Goal: Information Seeking & Learning: Learn about a topic

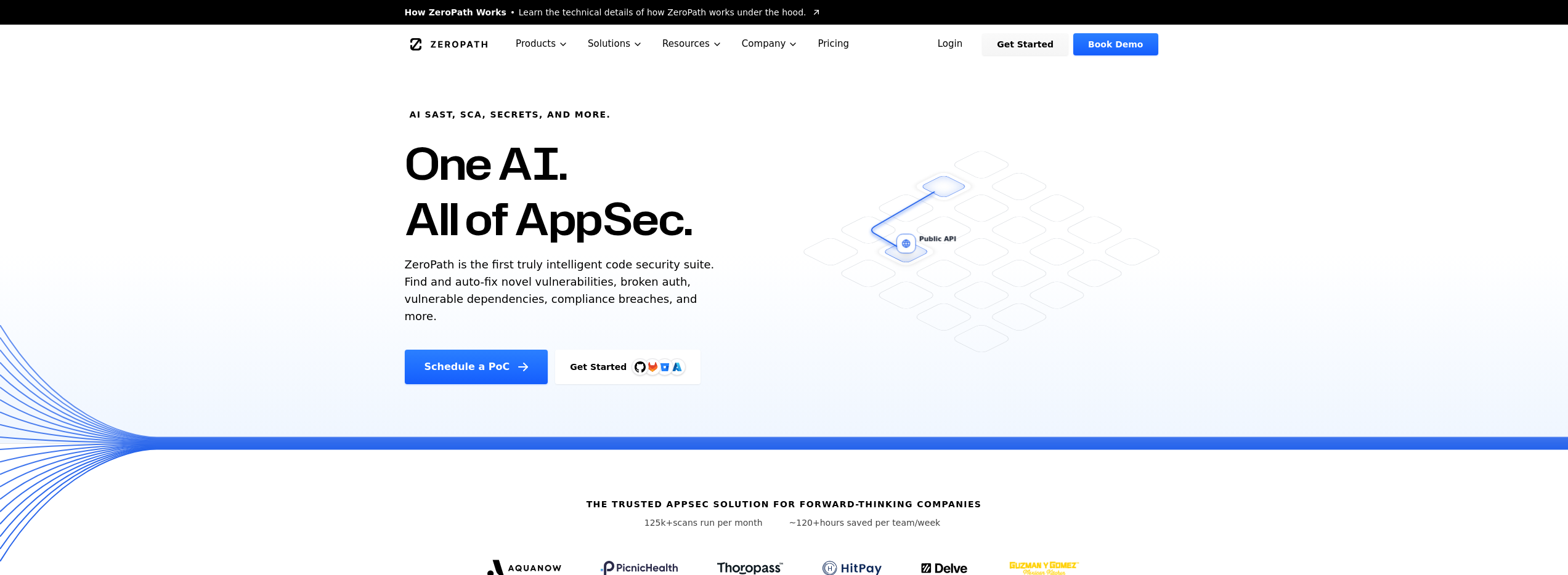
click at [973, 46] on link "Login" at bounding box center [950, 44] width 55 height 23
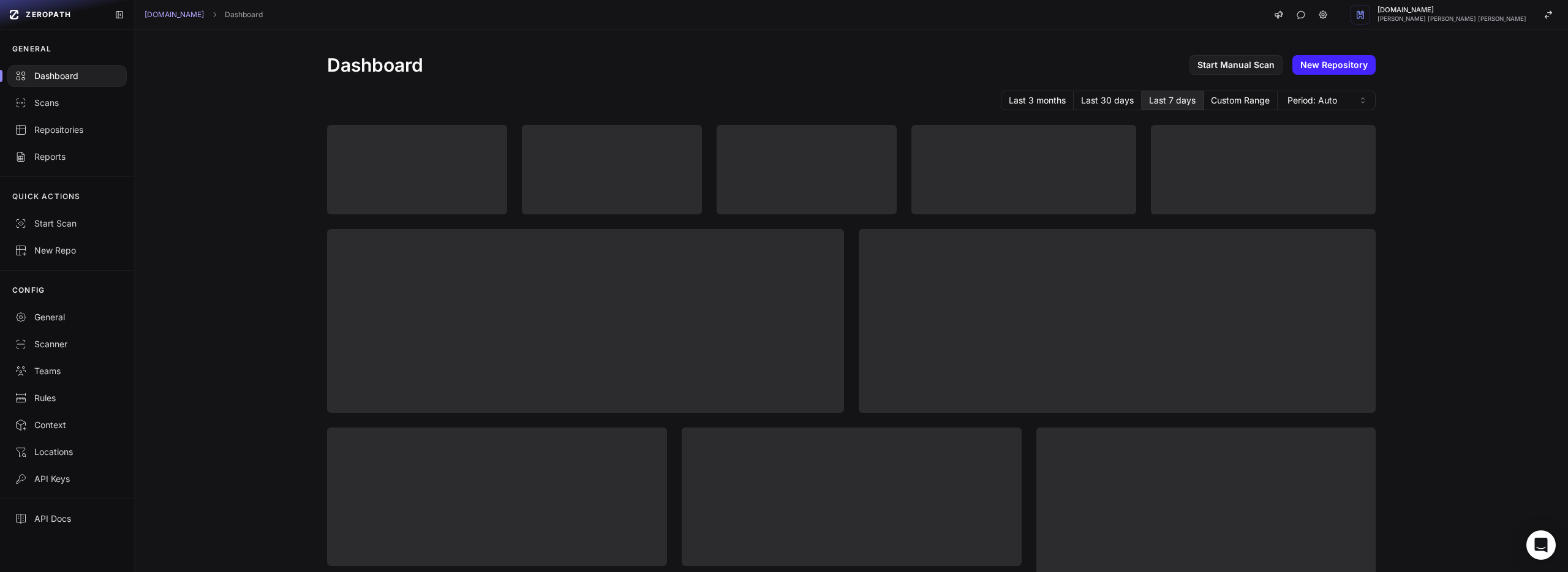
click at [253, 157] on div "Dashboard Start Manual Scan New Repository Last 3 months Last 30 days Last 7 da…" at bounding box center [851, 301] width 1433 height 543
click at [172, 9] on link "[DOMAIN_NAME]" at bounding box center [173, 14] width 59 height 9
click at [281, 207] on div "Dashboard Start Manual Scan New Repository Last 3 months Last 30 days Last 7 da…" at bounding box center [851, 301] width 1433 height 543
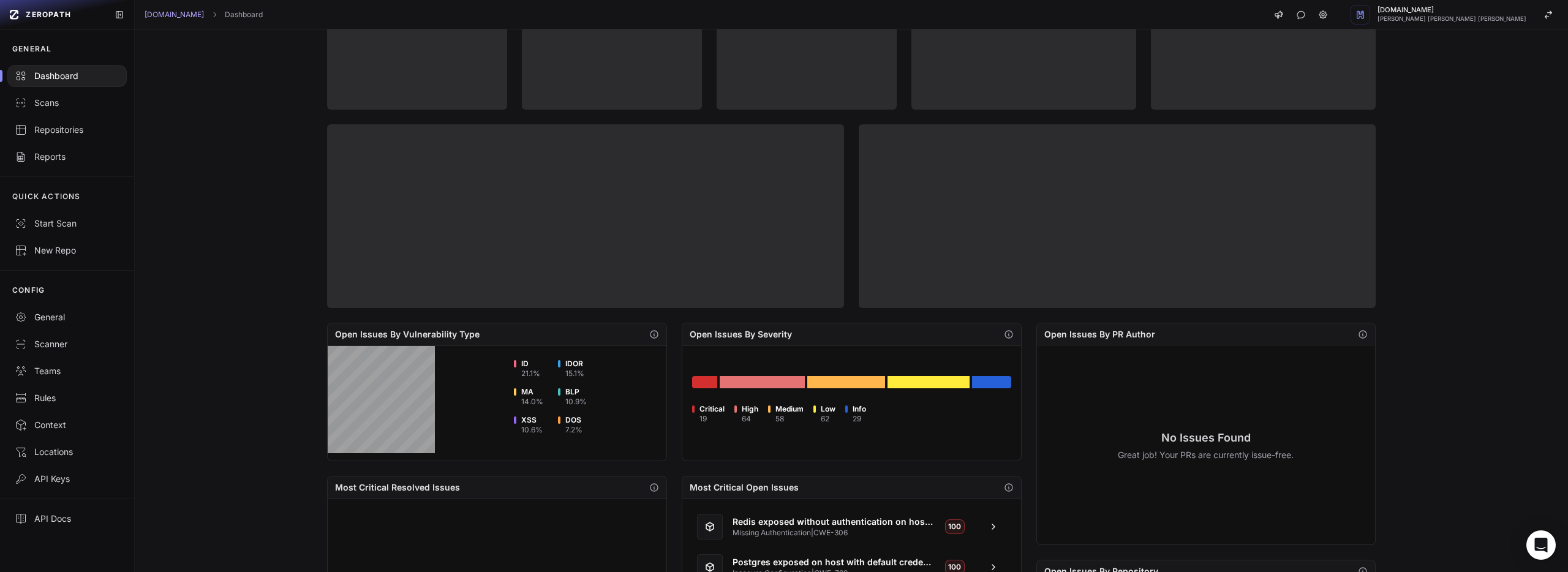
scroll to position [34, 0]
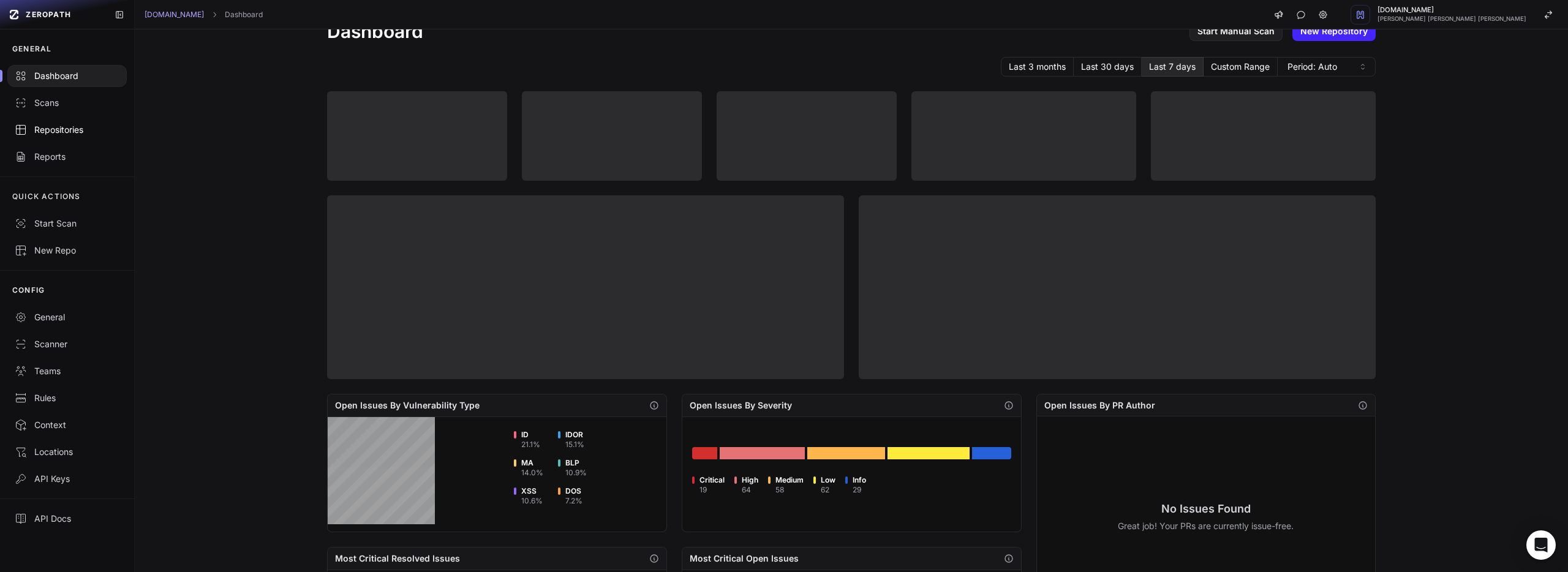
click at [82, 135] on div "Repositories" at bounding box center [67, 129] width 105 height 12
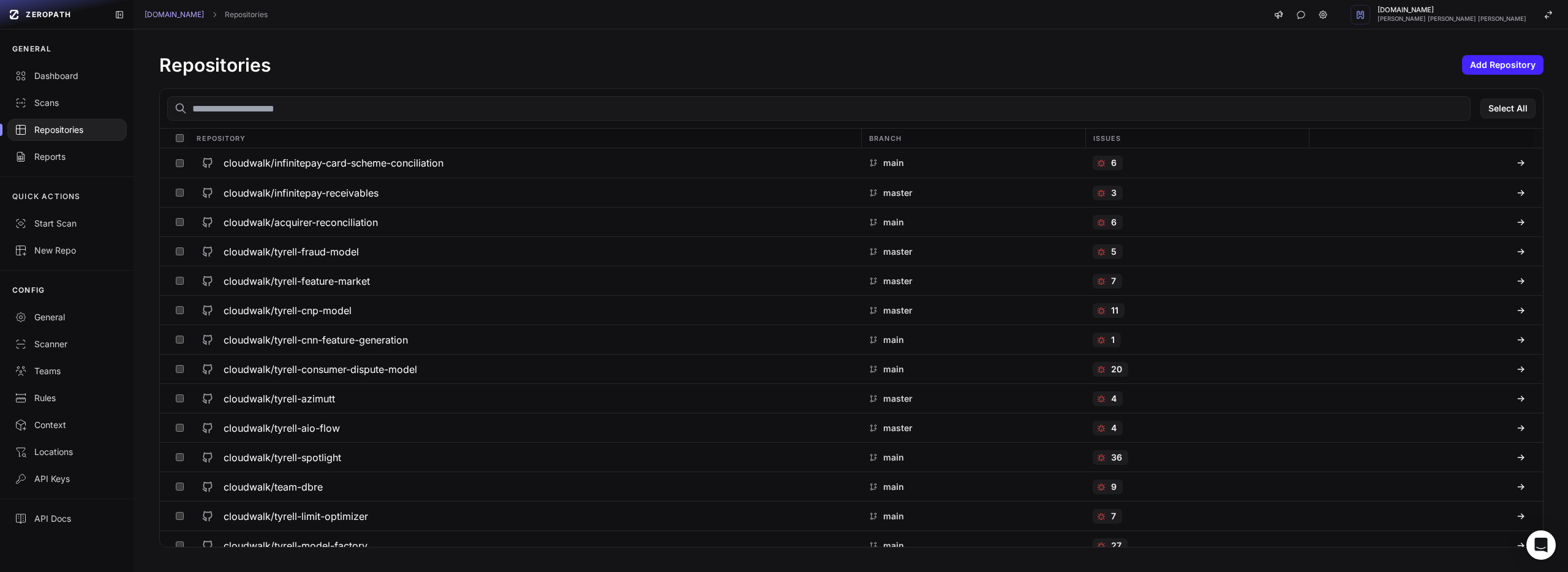
click at [302, 120] on input "text" at bounding box center [819, 109] width 1303 height 24
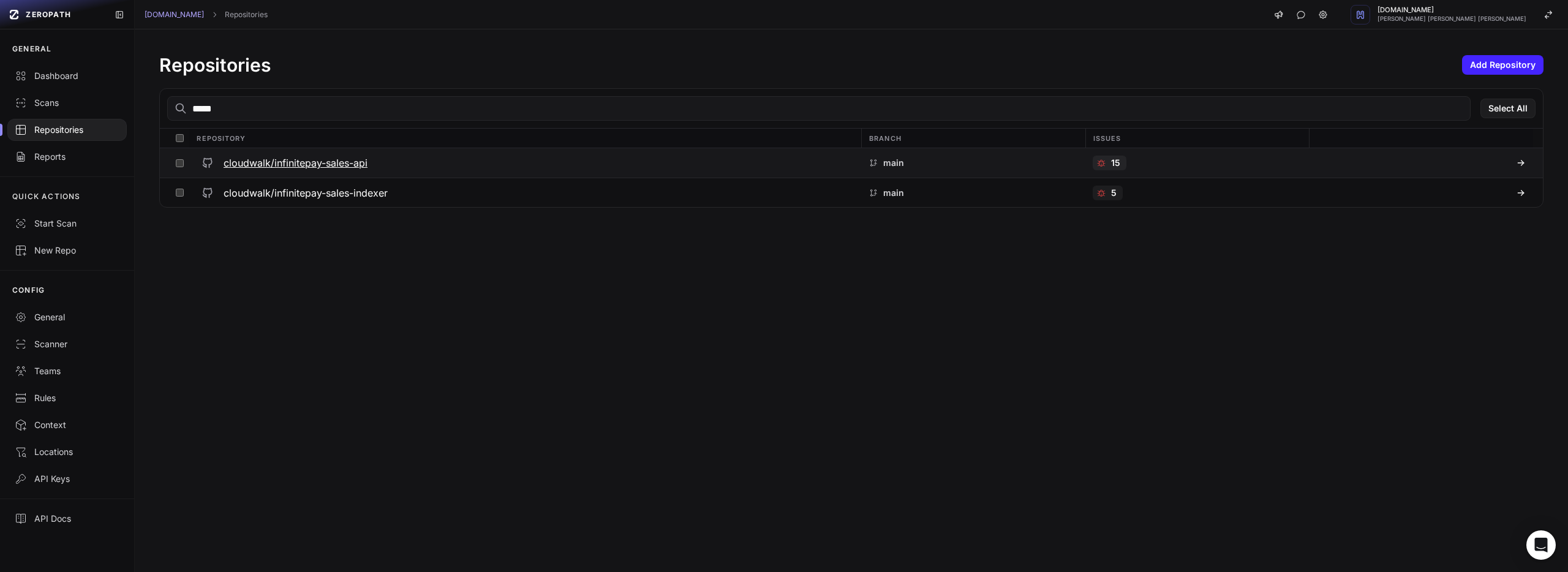
type input "*****"
click at [337, 157] on h3 "cloudwalk/infinitepay-sales-api" at bounding box center [296, 163] width 144 height 15
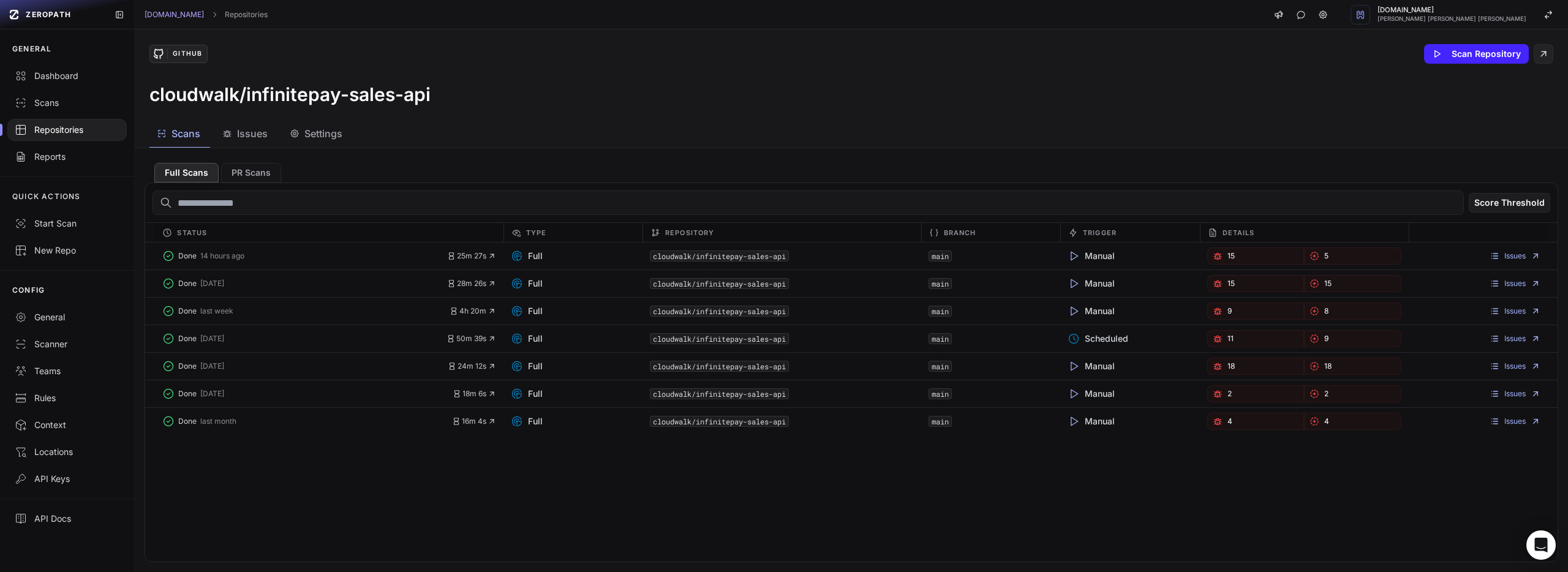
click at [248, 144] on button "Issues" at bounding box center [246, 133] width 63 height 27
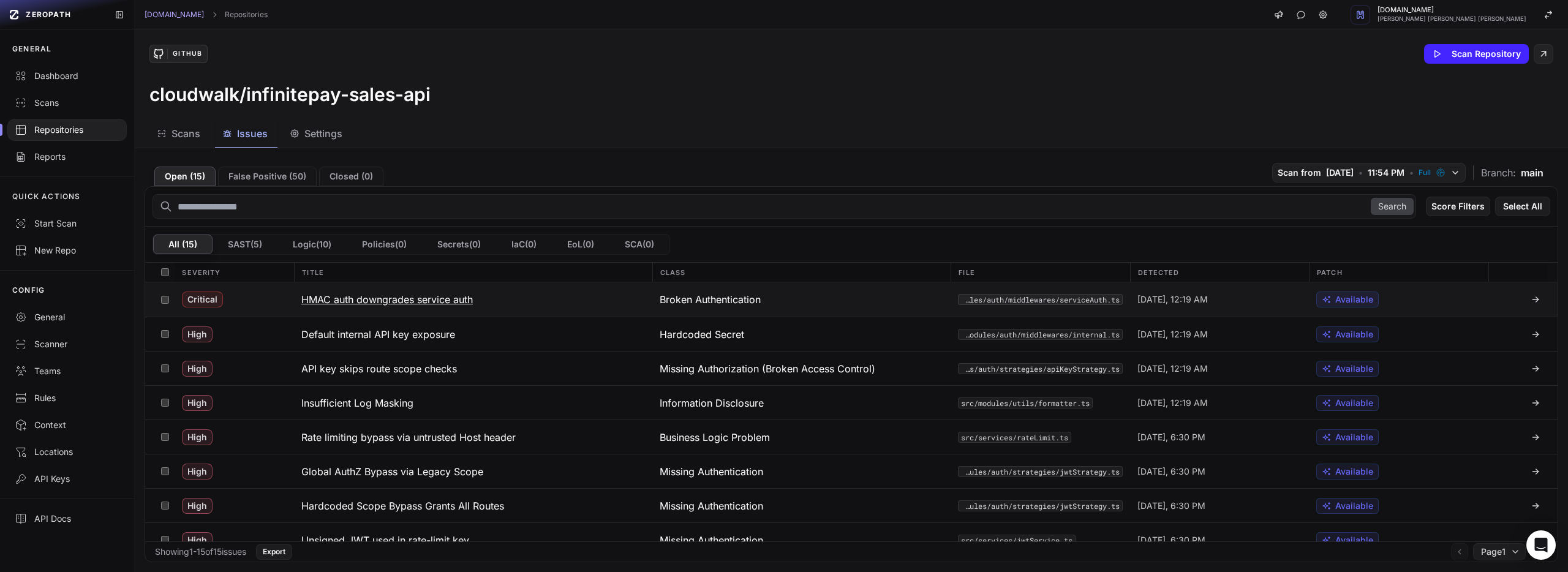
click at [444, 303] on h3 "HMAC auth downgrades service auth" at bounding box center [387, 300] width 171 height 15
click at [534, 303] on button "HMAC auth downgrades service auth" at bounding box center [473, 300] width 359 height 35
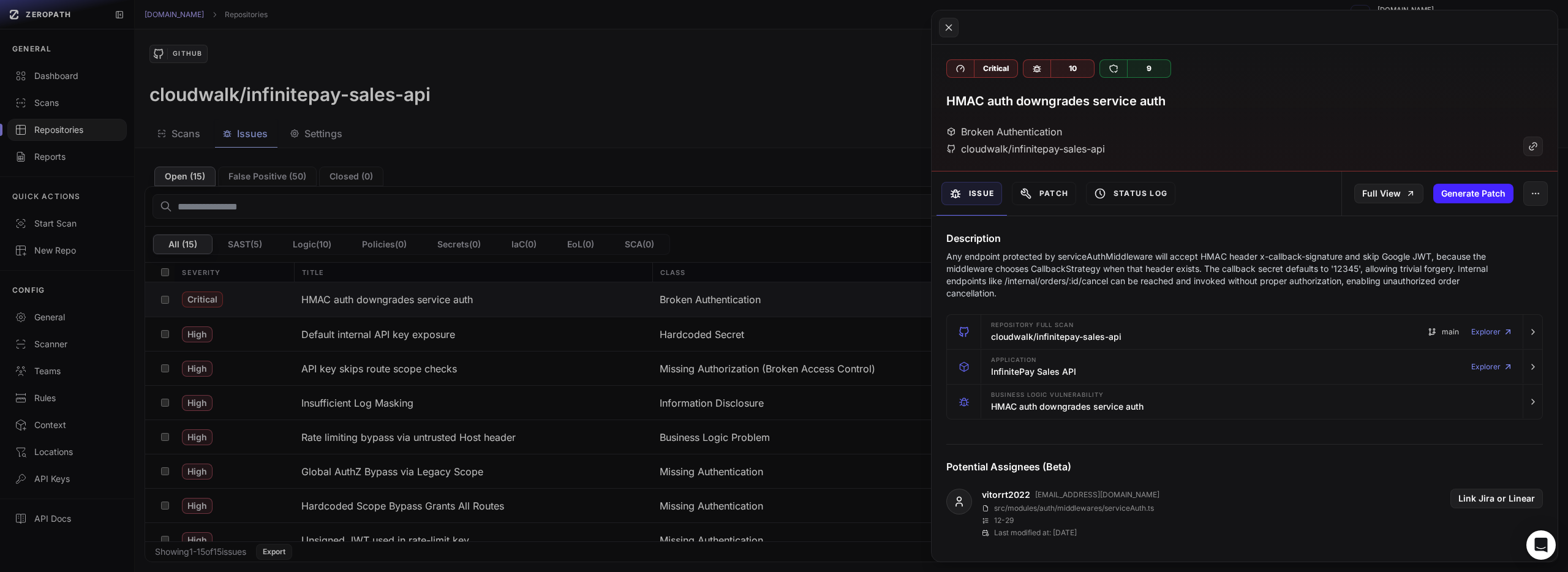
click at [565, 337] on button at bounding box center [784, 286] width 1568 height 572
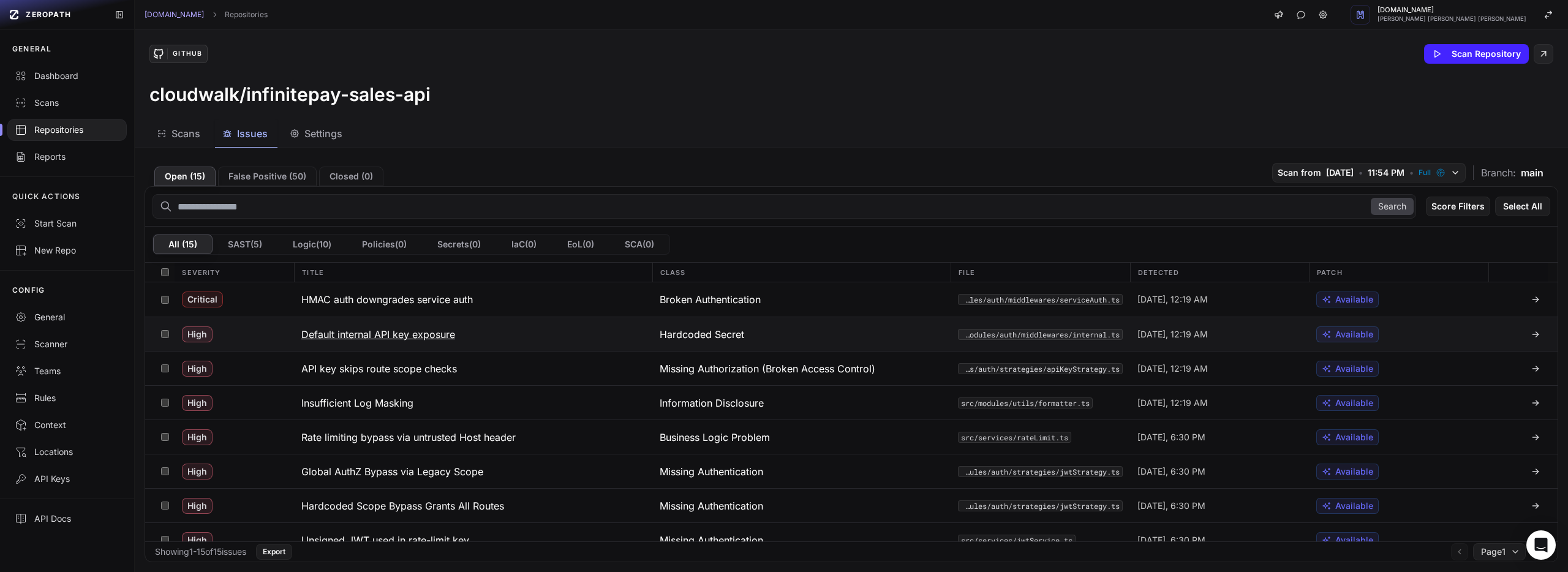
click at [458, 337] on button "Default internal API key exposure" at bounding box center [473, 334] width 359 height 34
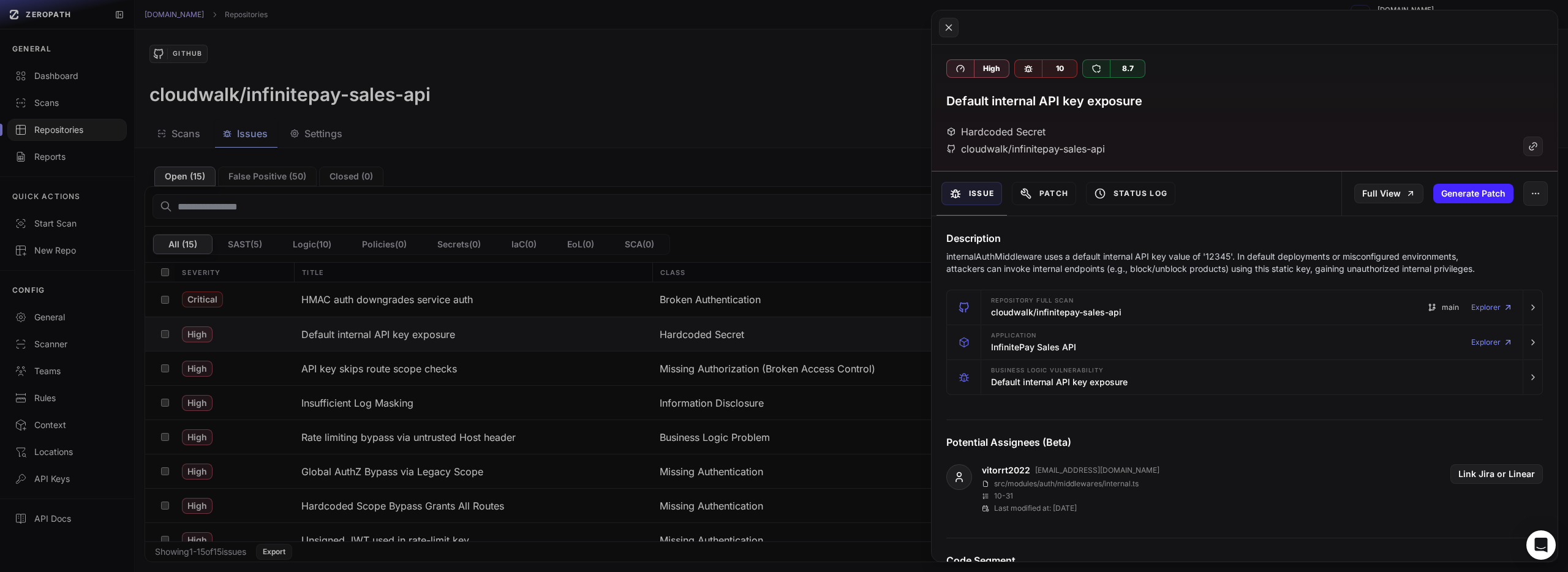
click at [235, 351] on button at bounding box center [784, 286] width 1568 height 572
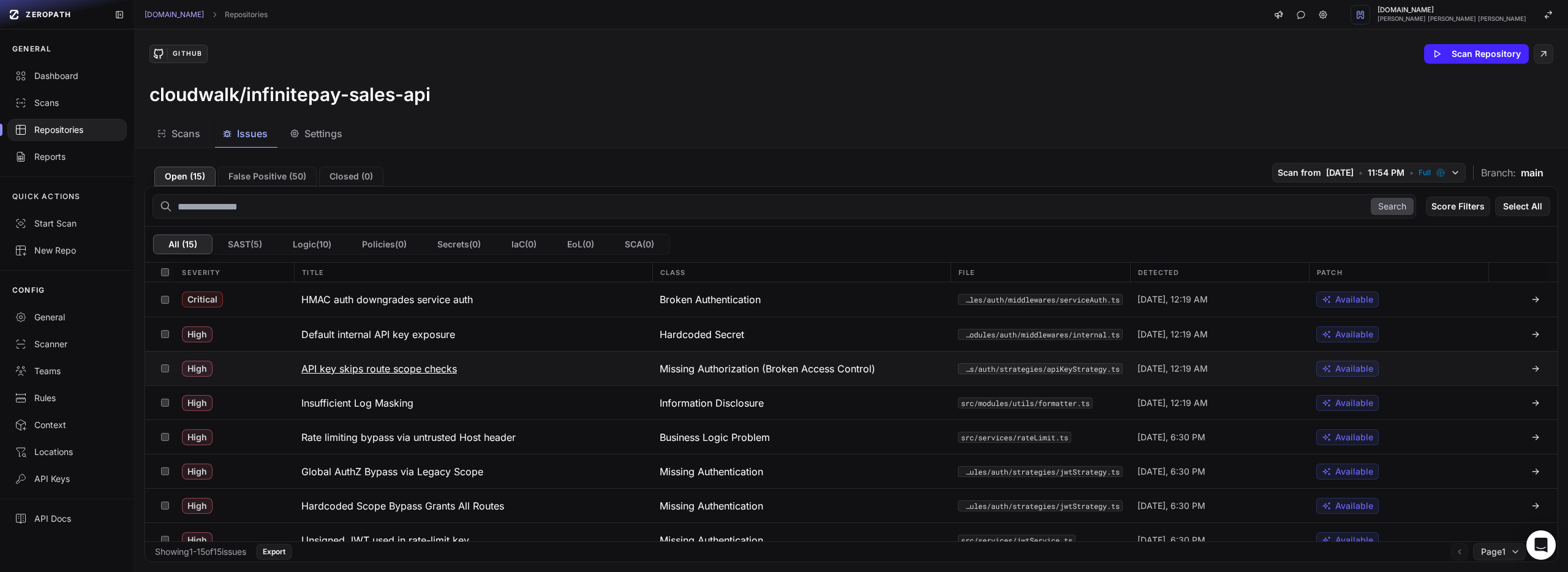
click at [350, 368] on h3 "API key skips route scope checks" at bounding box center [379, 369] width 155 height 15
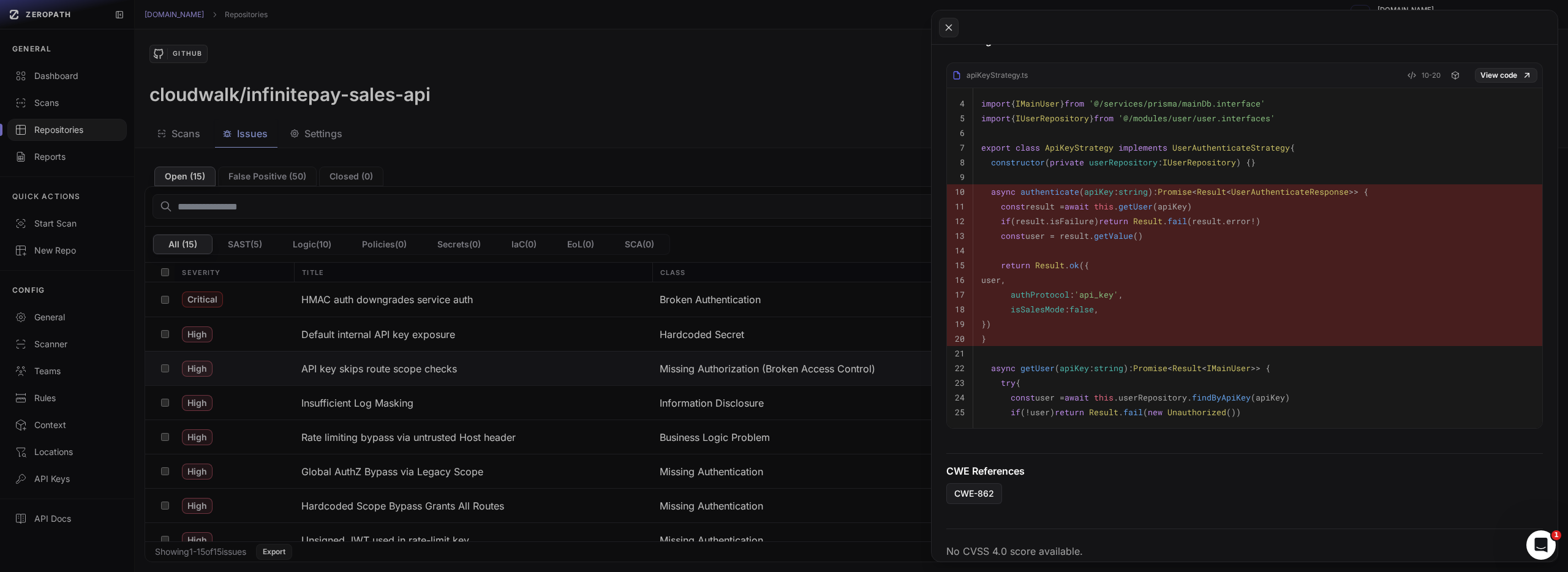
scroll to position [547, 0]
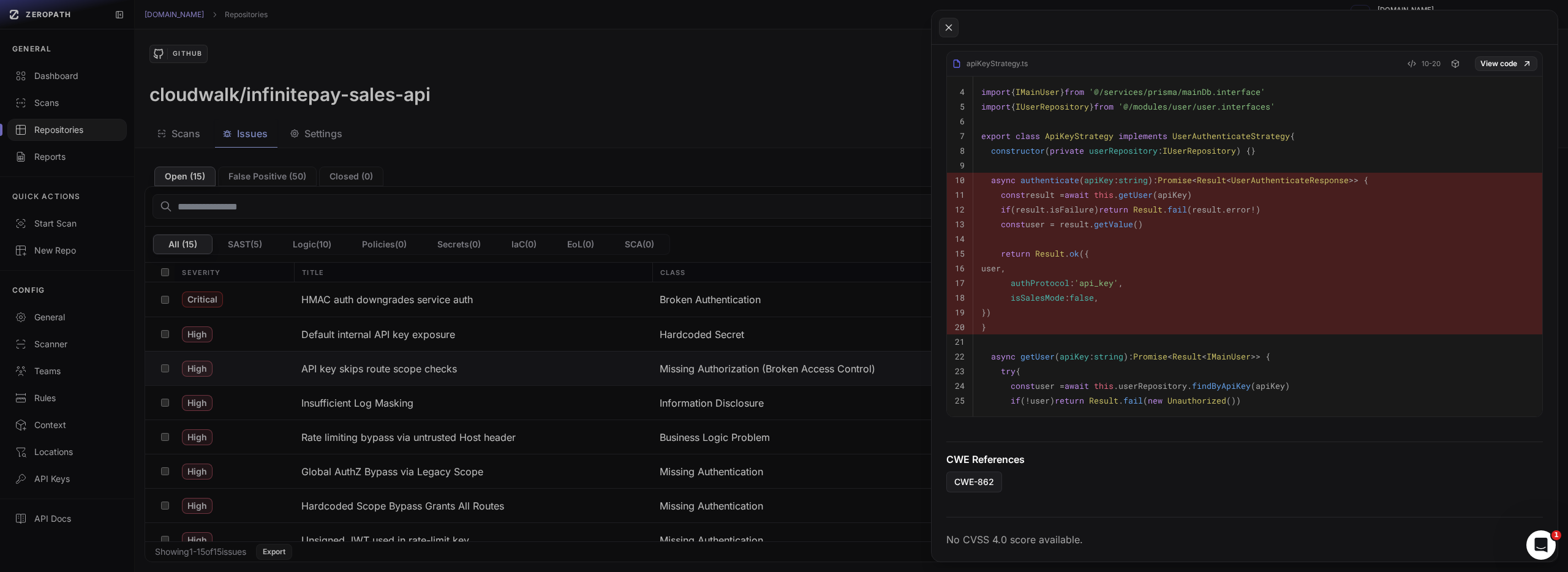
click at [448, 396] on button at bounding box center [784, 286] width 1568 height 572
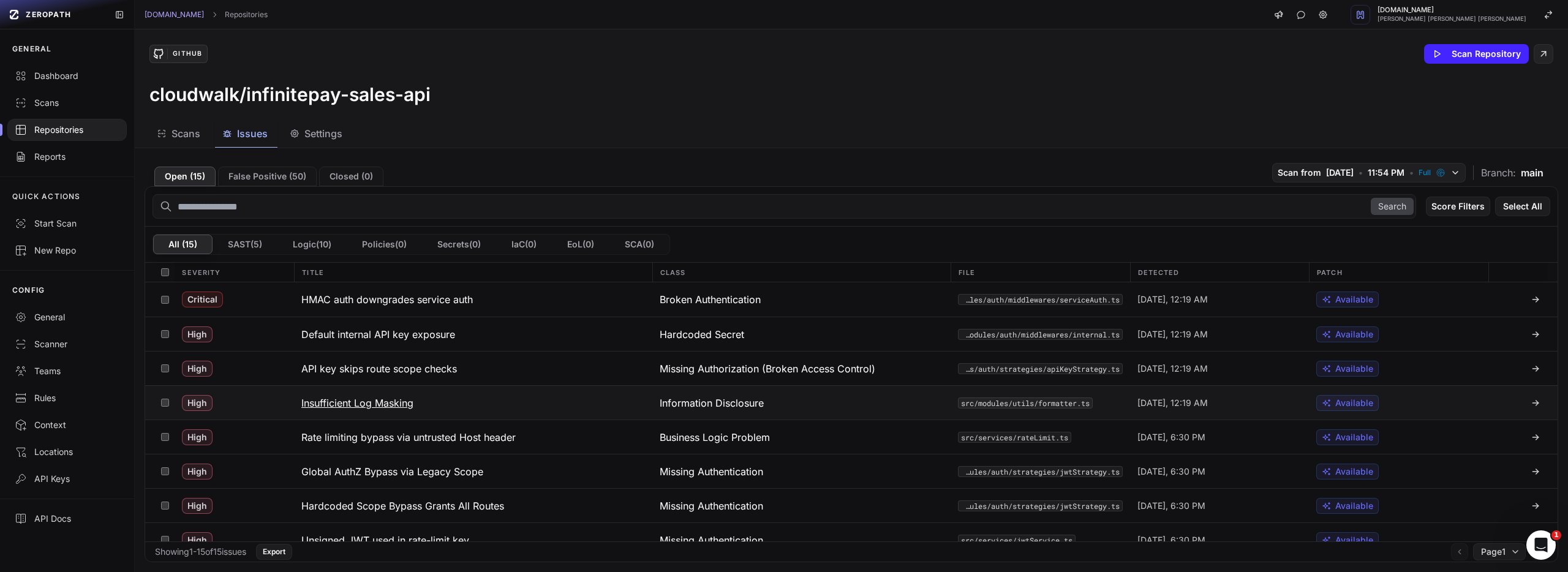
click at [386, 410] on h3 "Insufficient Log Masking" at bounding box center [358, 403] width 112 height 15
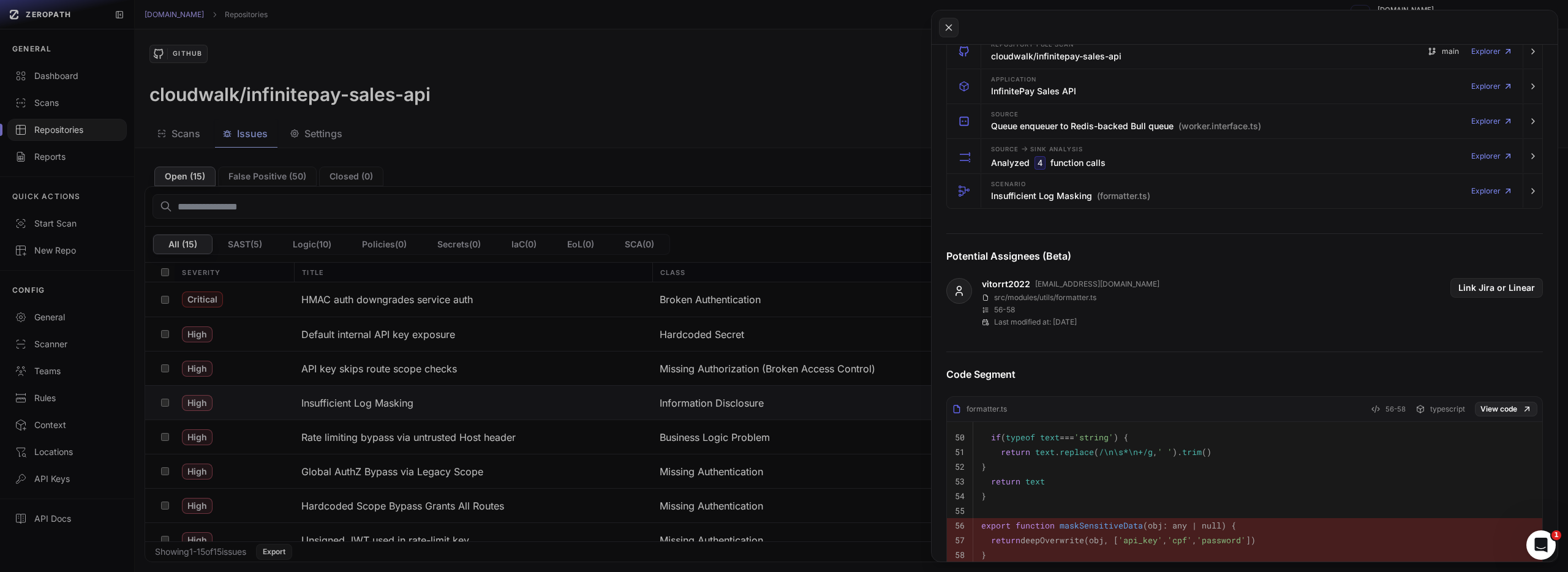
scroll to position [509, 0]
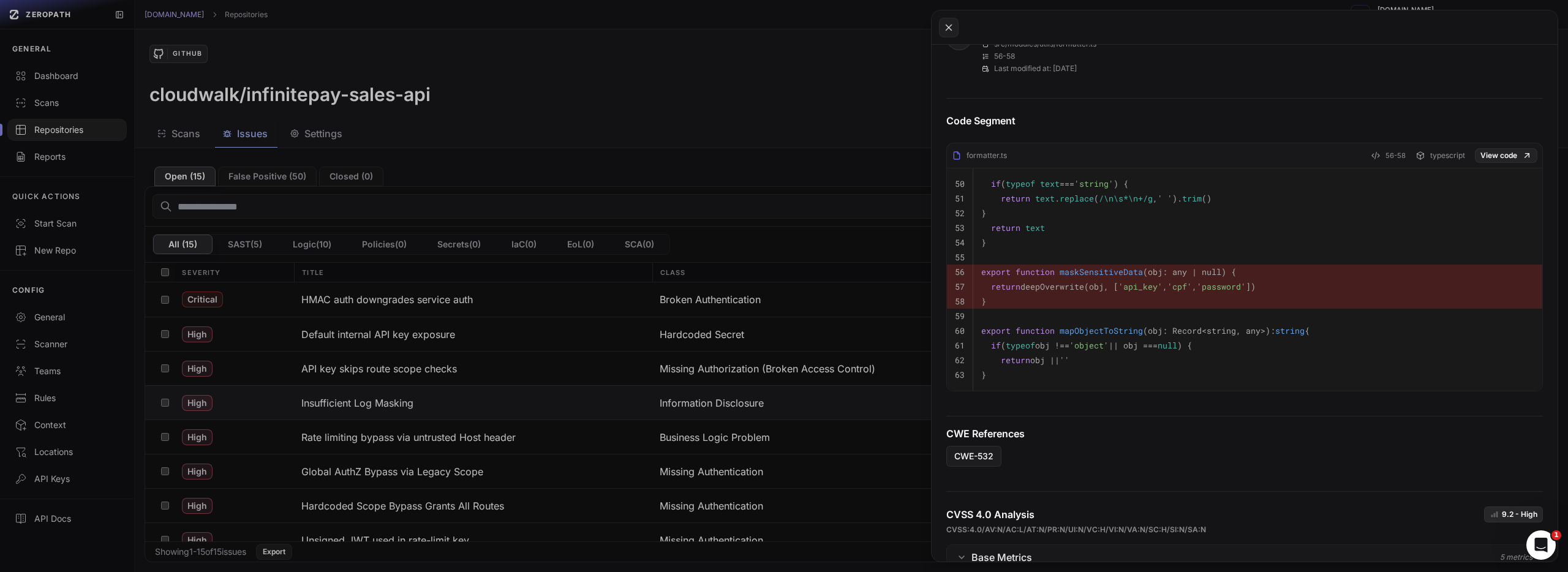
click at [468, 432] on button at bounding box center [784, 286] width 1568 height 572
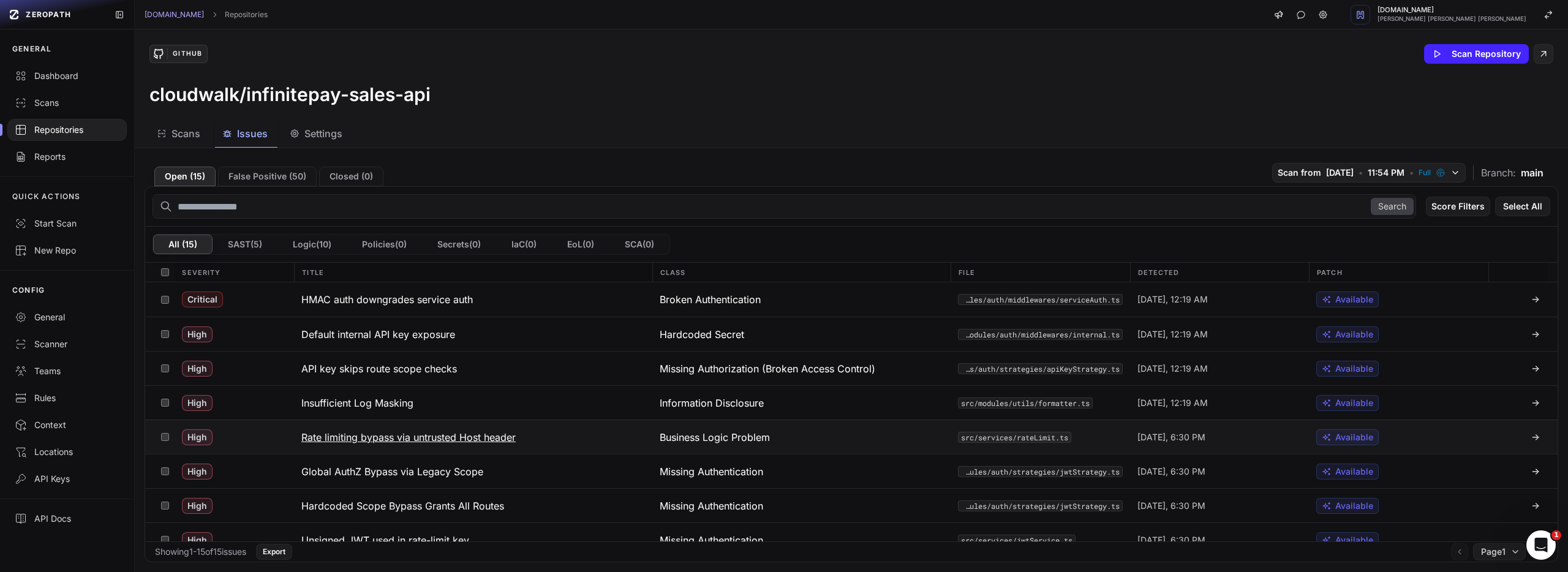
click at [559, 437] on button "Rate limiting bypass via untrusted Host header" at bounding box center [473, 437] width 359 height 34
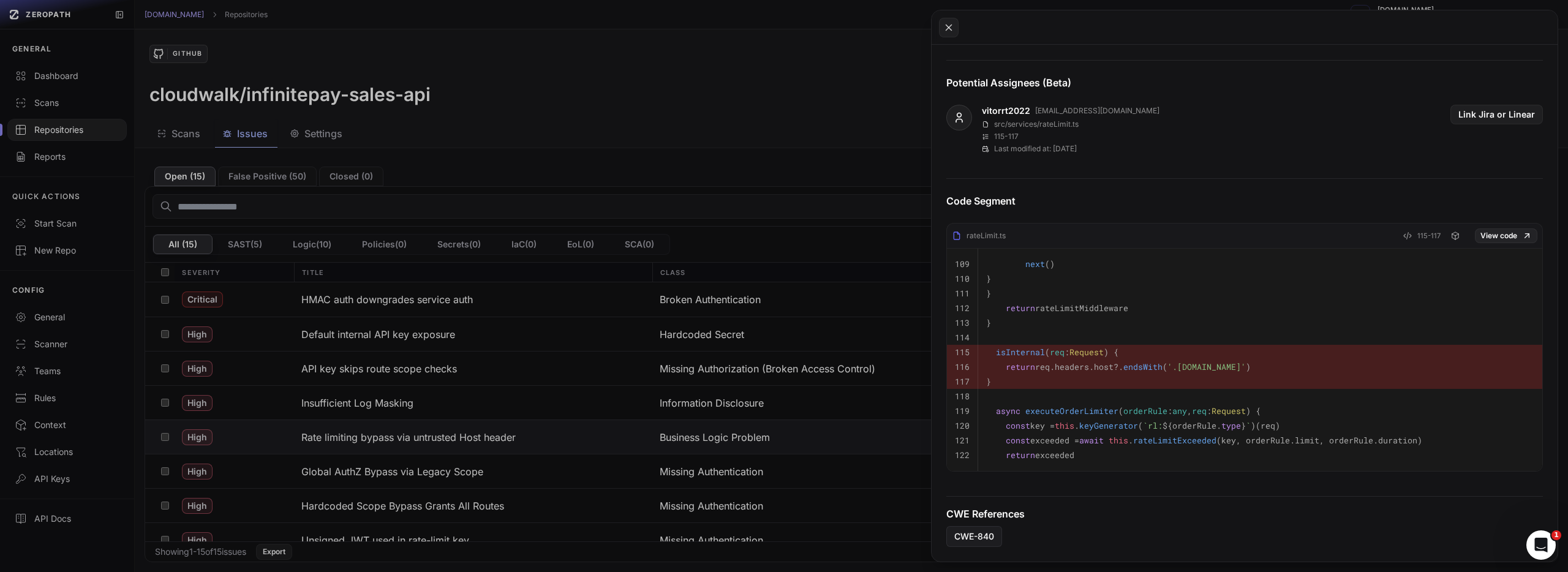
scroll to position [385, 0]
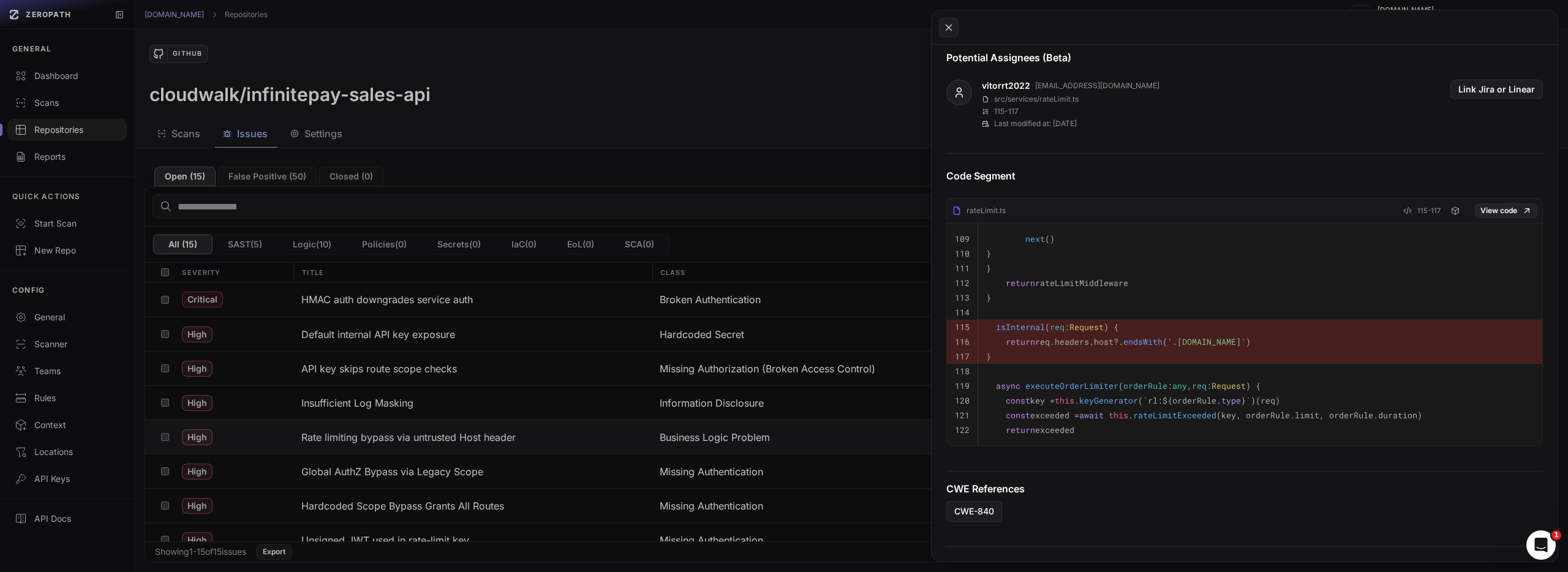
click at [518, 462] on button at bounding box center [784, 286] width 1568 height 572
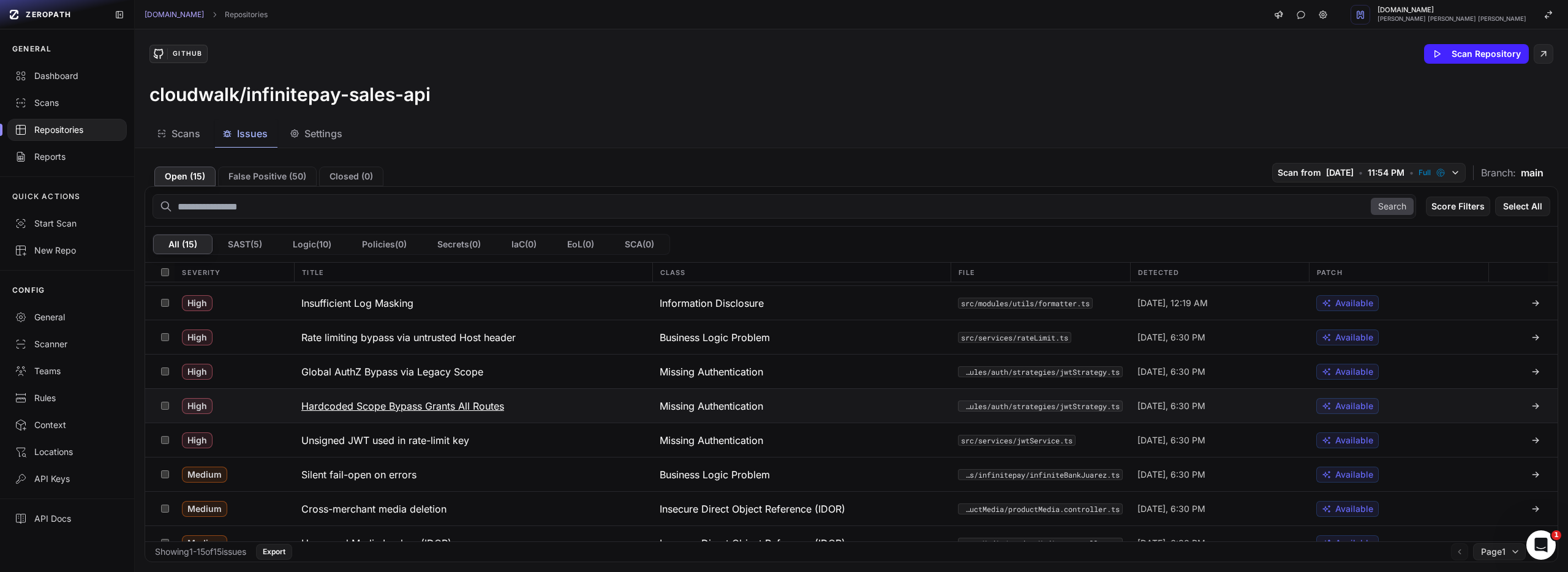
scroll to position [101, 0]
click at [456, 366] on h3 "Global AuthZ Bypass via Legacy Scope" at bounding box center [392, 371] width 182 height 15
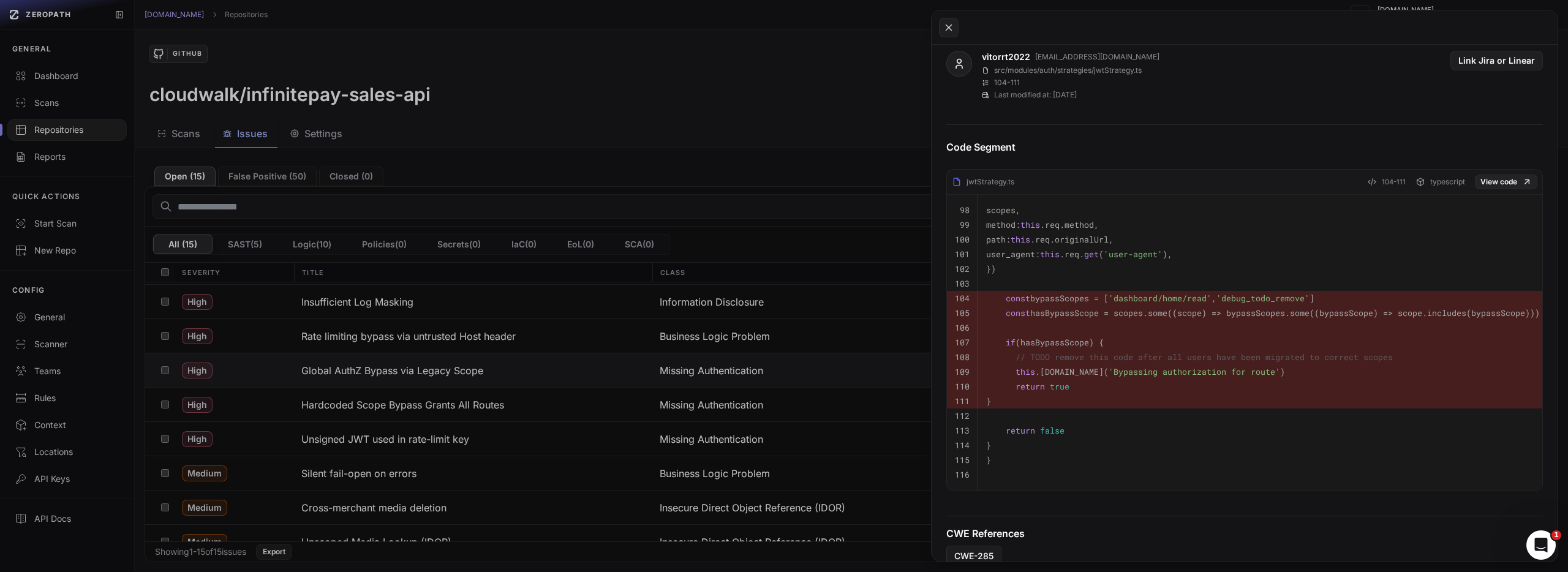
scroll to position [256, 0]
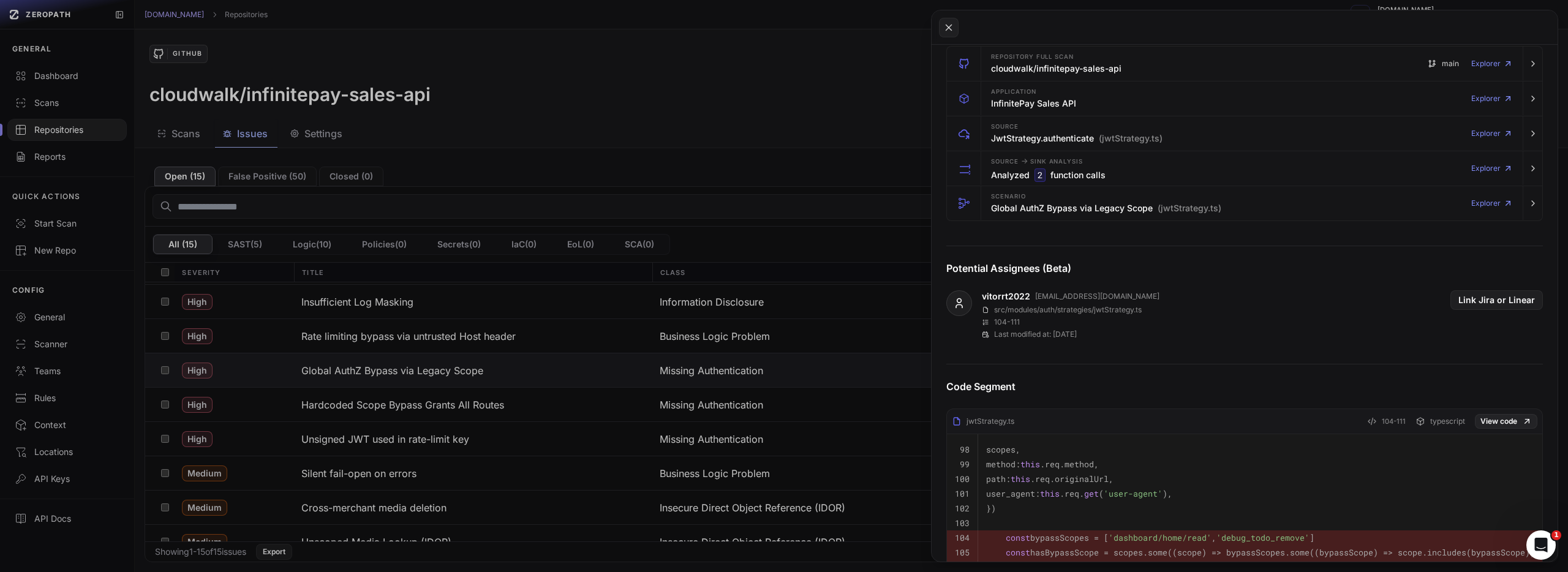
click at [603, 442] on button at bounding box center [784, 286] width 1568 height 572
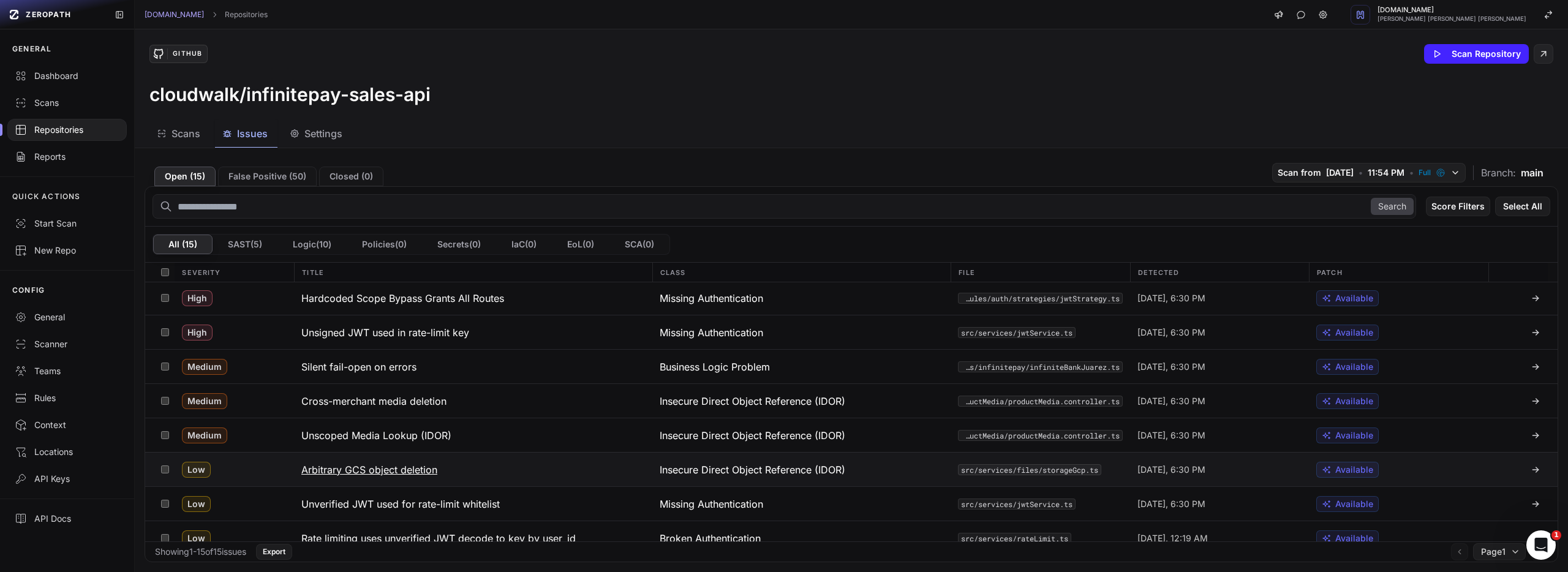
scroll to position [154, 0]
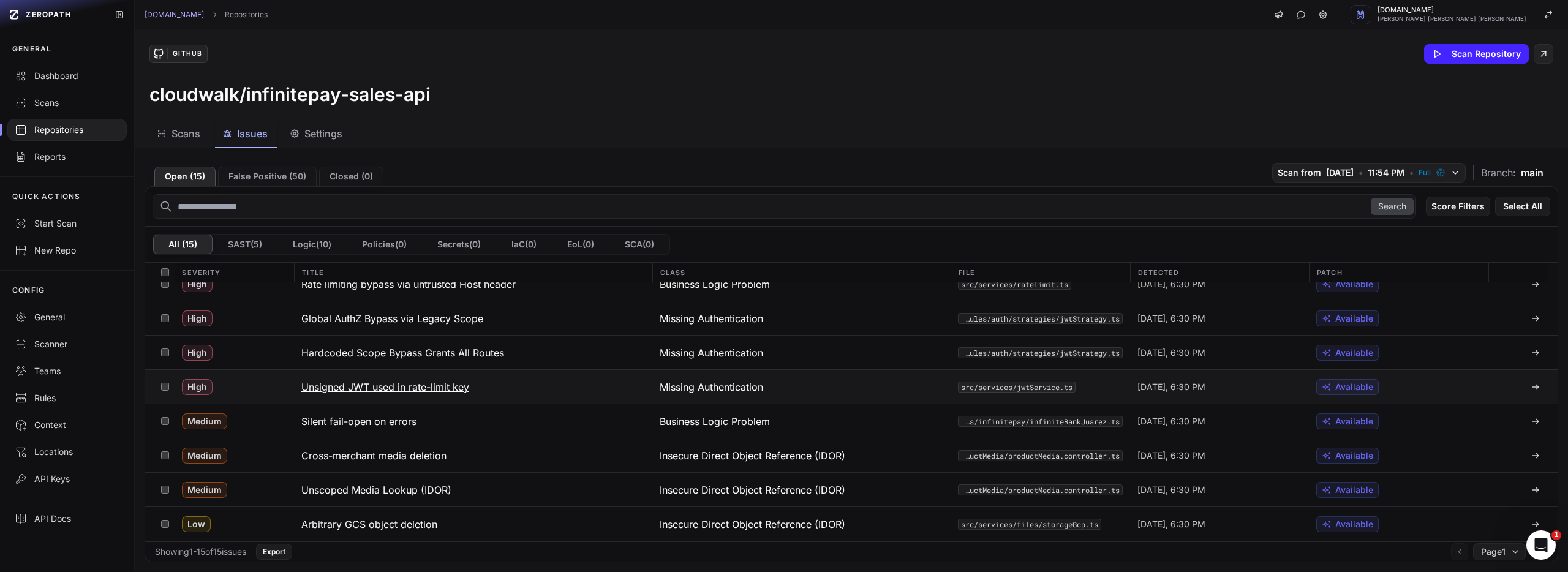
click at [541, 396] on button "Unsigned JWT used in rate-limit key" at bounding box center [473, 387] width 359 height 34
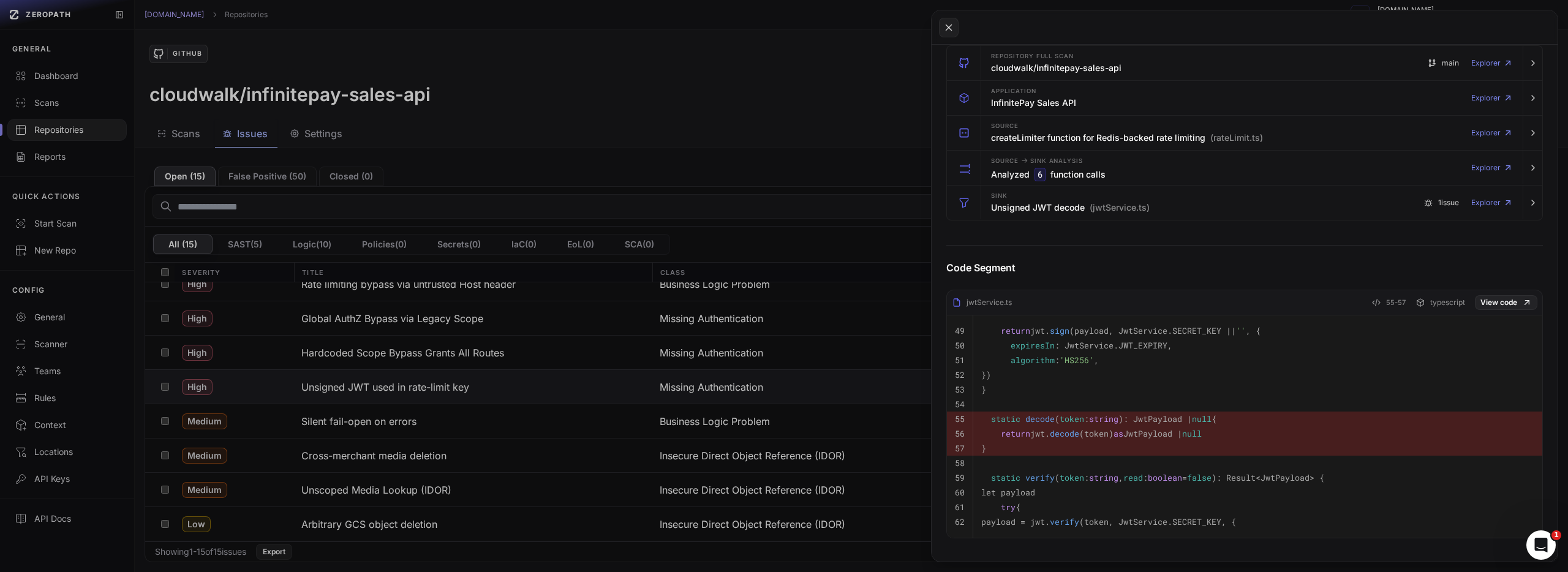
scroll to position [150, 0]
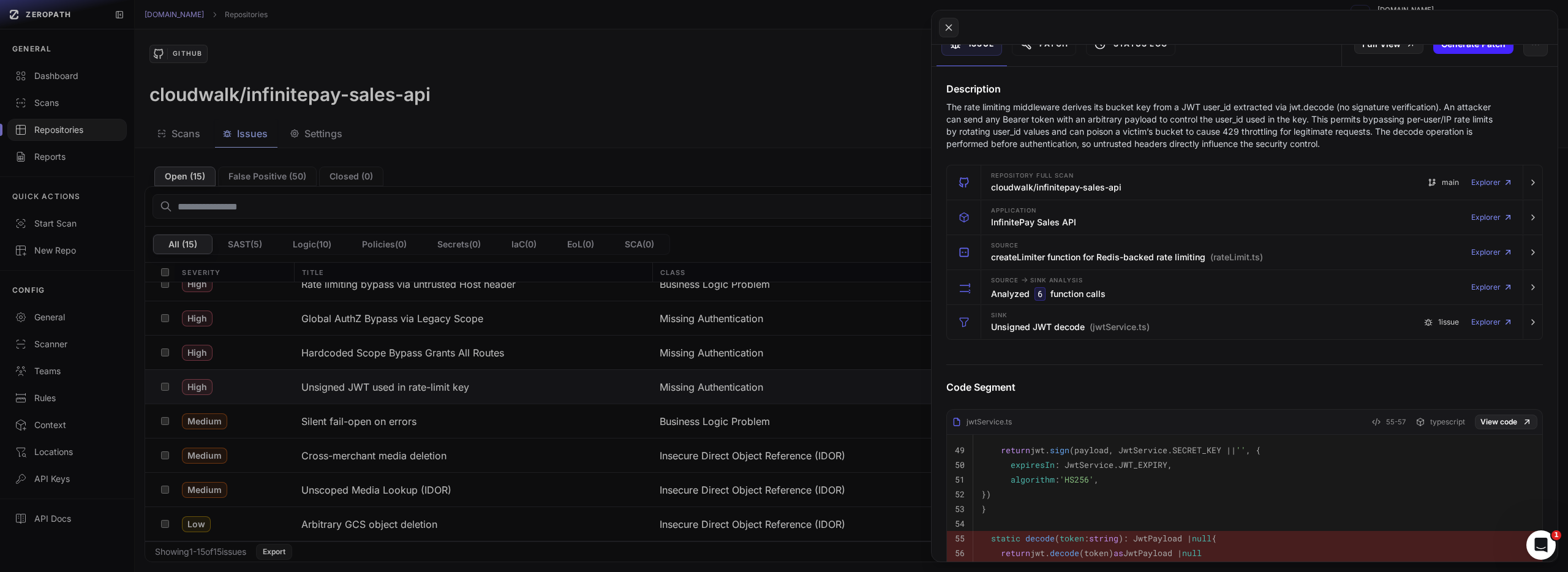
click at [472, 485] on button at bounding box center [784, 286] width 1568 height 572
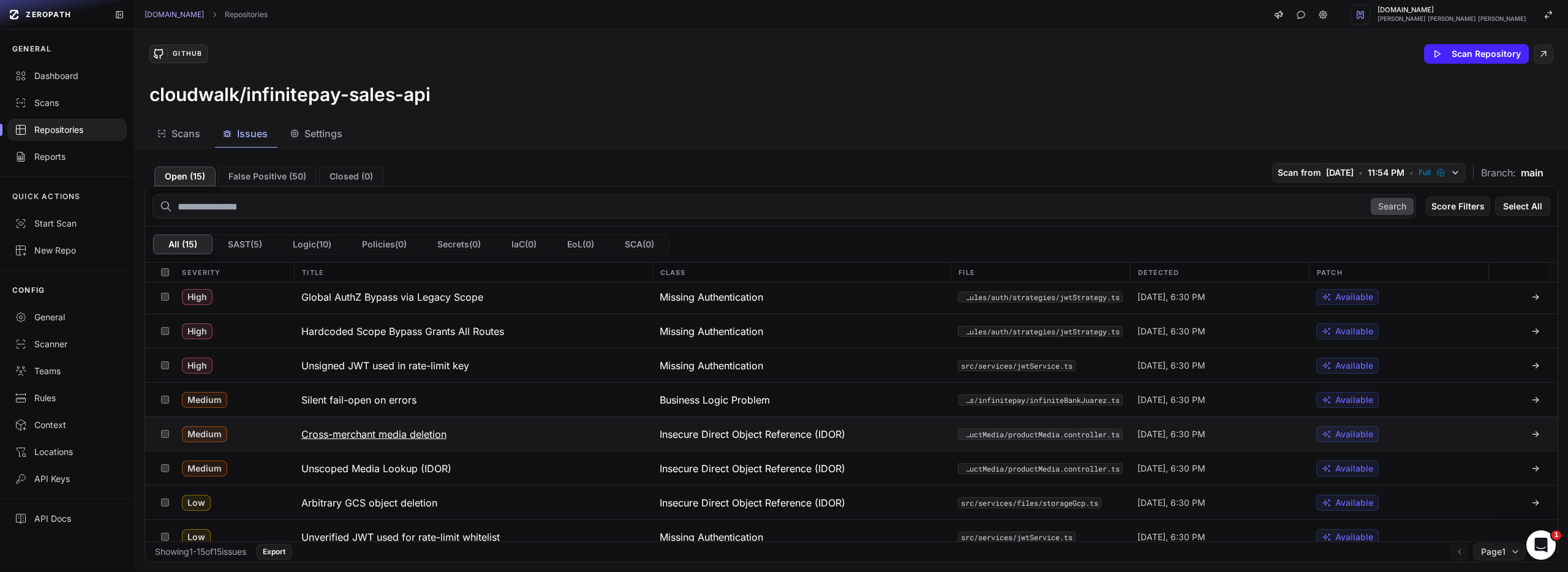
scroll to position [175, 0]
click at [479, 399] on button "Silent fail-open on errors" at bounding box center [473, 399] width 359 height 34
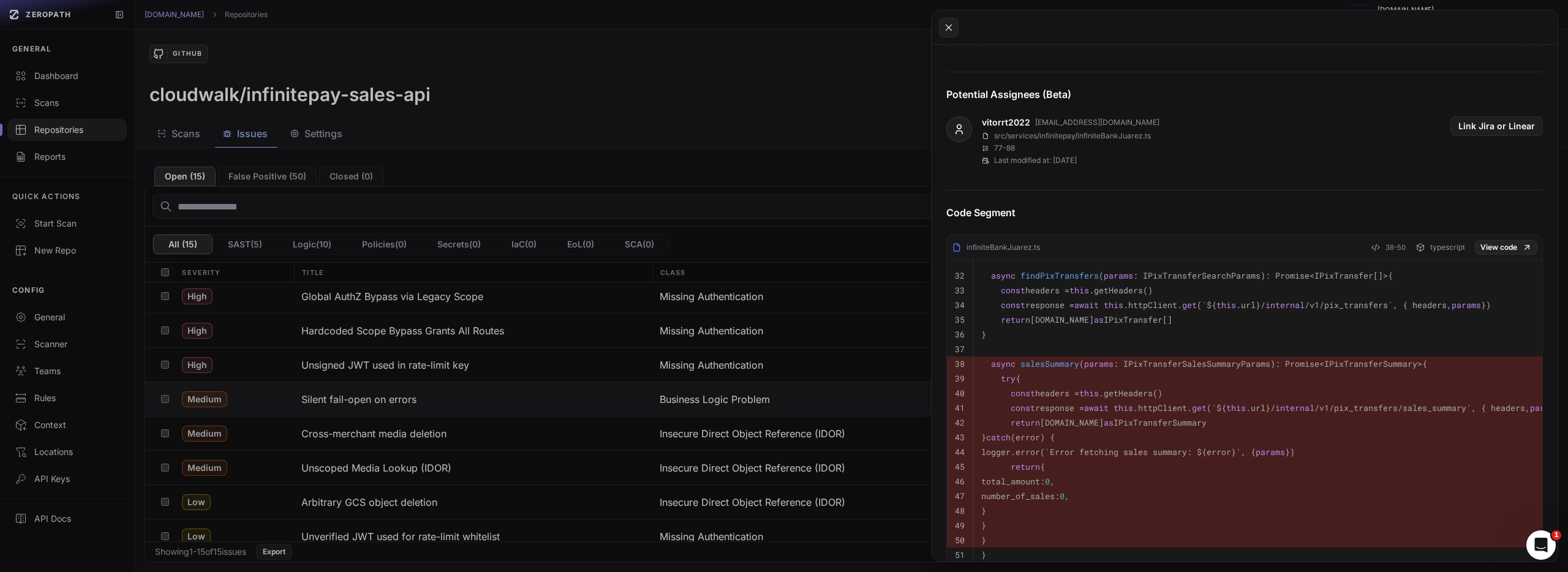
scroll to position [541, 0]
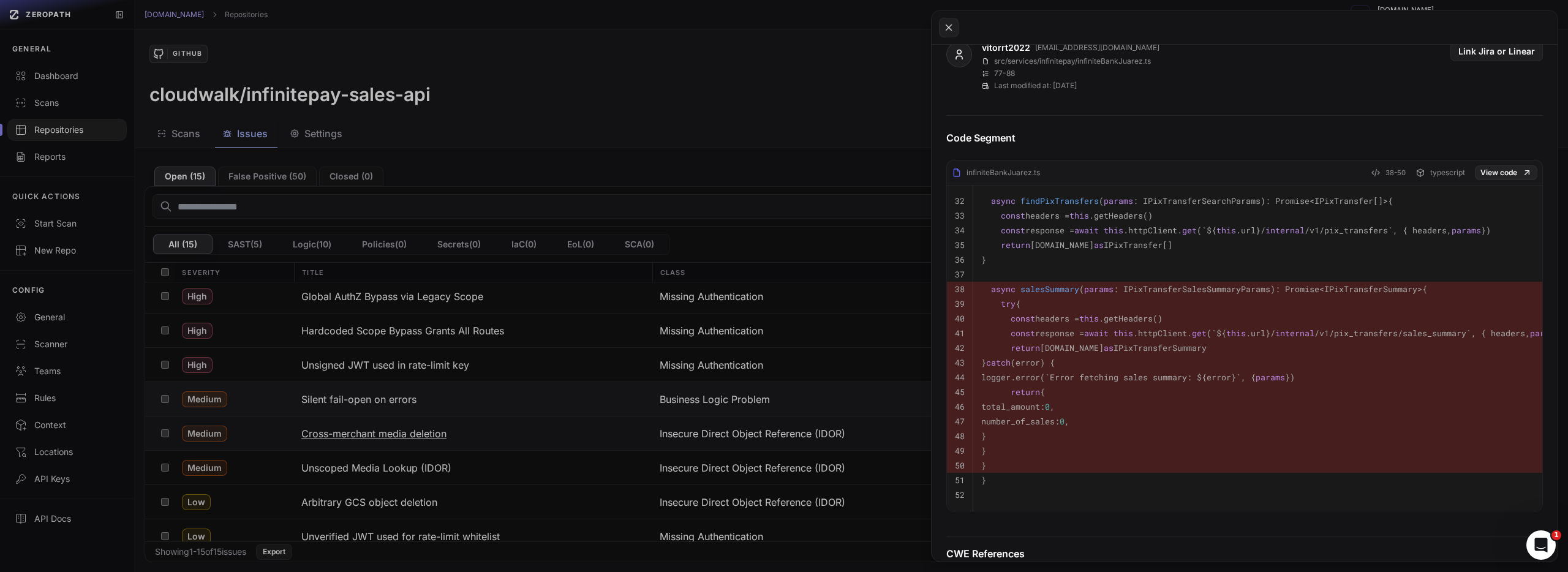
click at [514, 420] on button at bounding box center [784, 286] width 1568 height 572
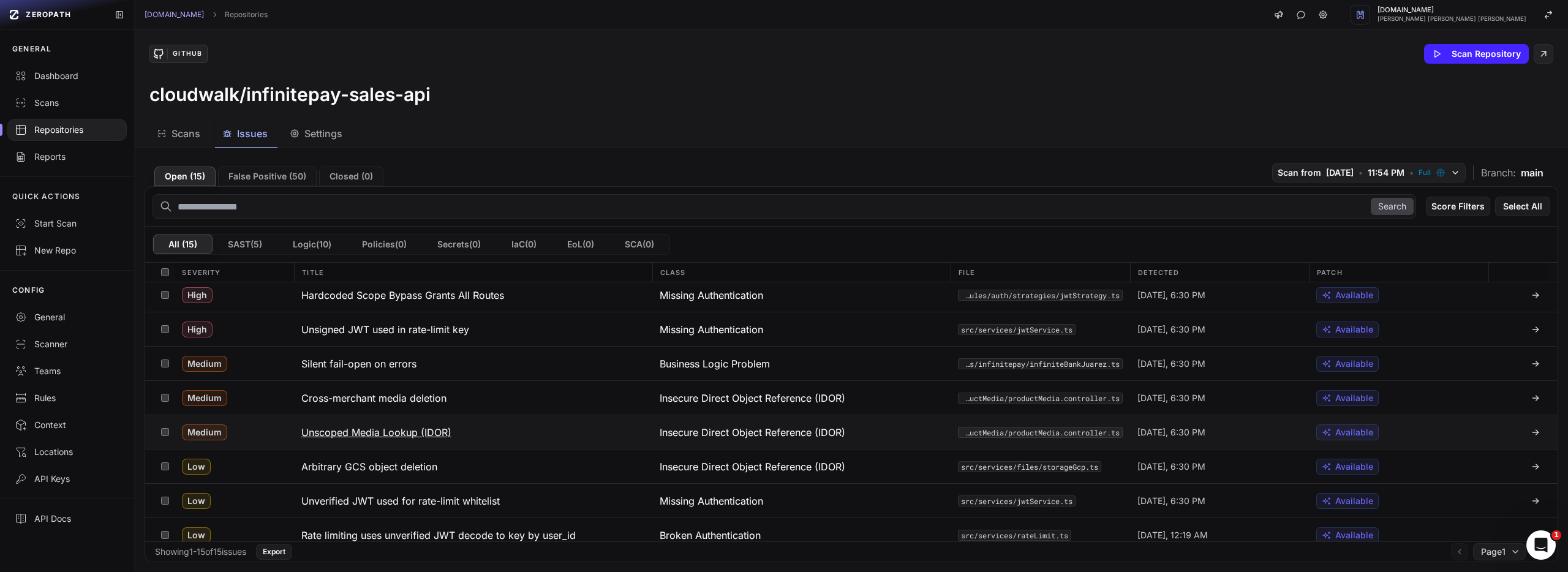
scroll to position [242, 0]
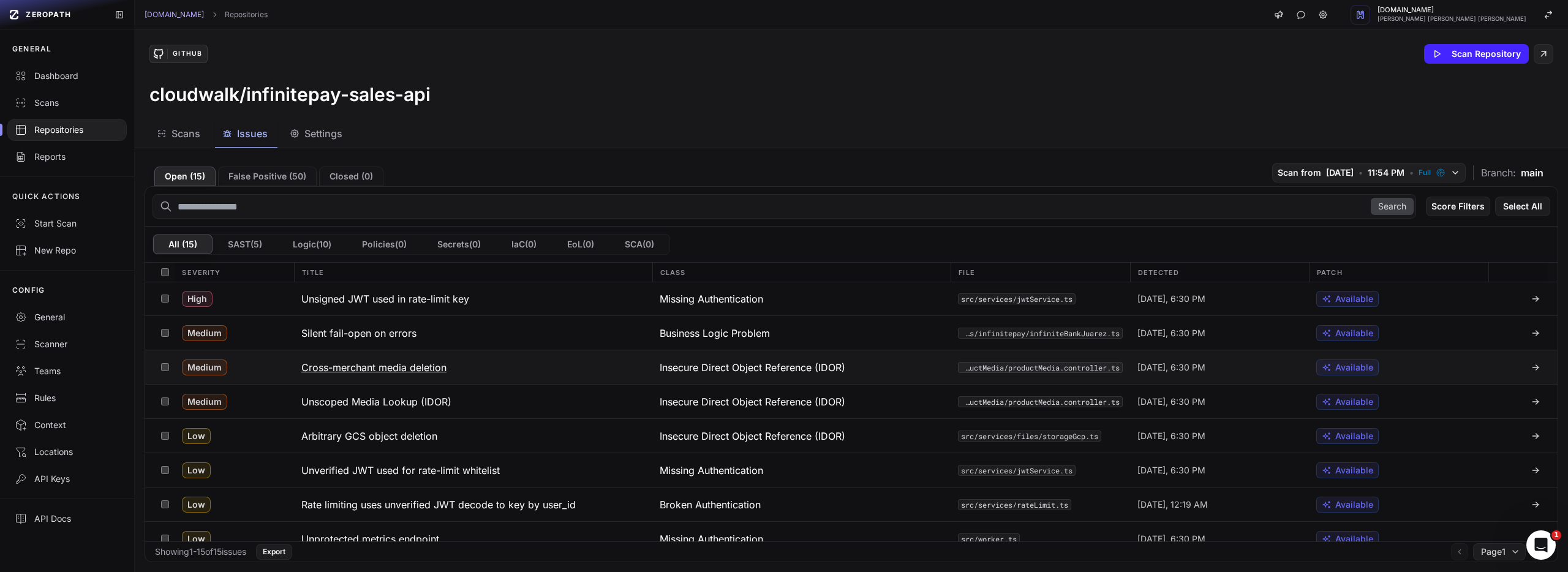
click at [479, 367] on button "Cross-merchant media deletion" at bounding box center [473, 367] width 359 height 34
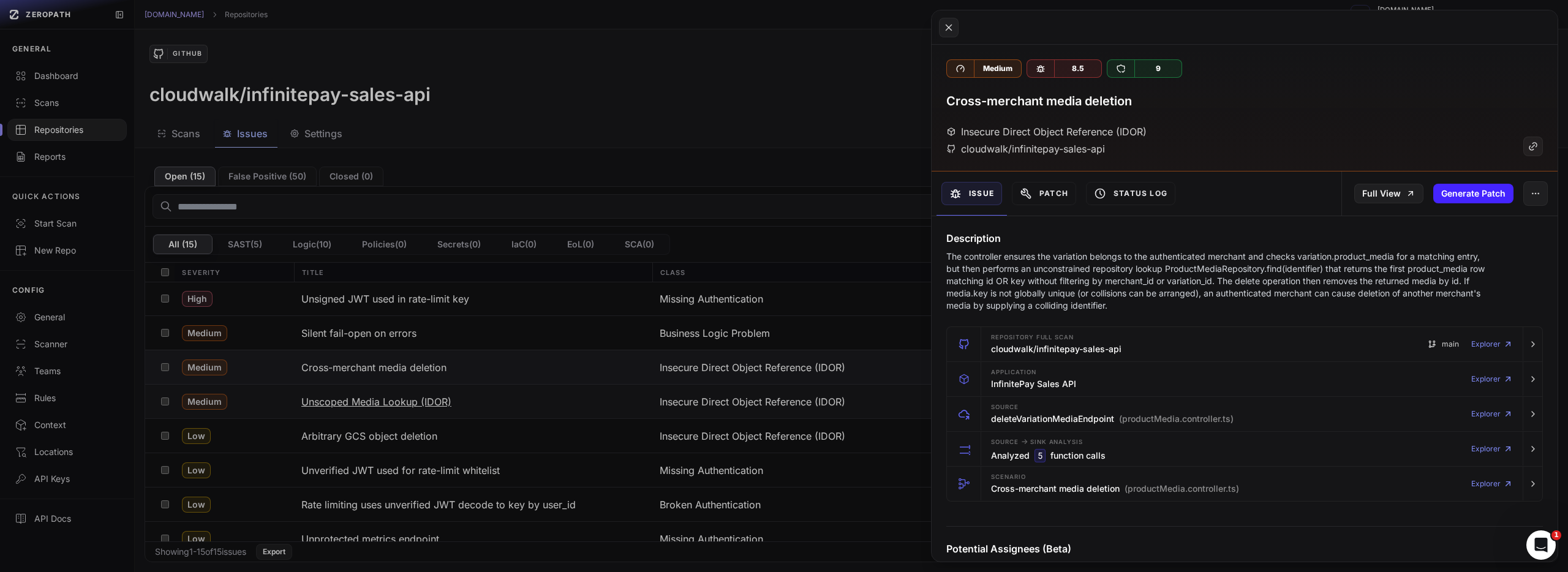
drag, startPoint x: 531, startPoint y: 411, endPoint x: 522, endPoint y: 412, distance: 9.1
click at [531, 411] on button at bounding box center [784, 286] width 1568 height 572
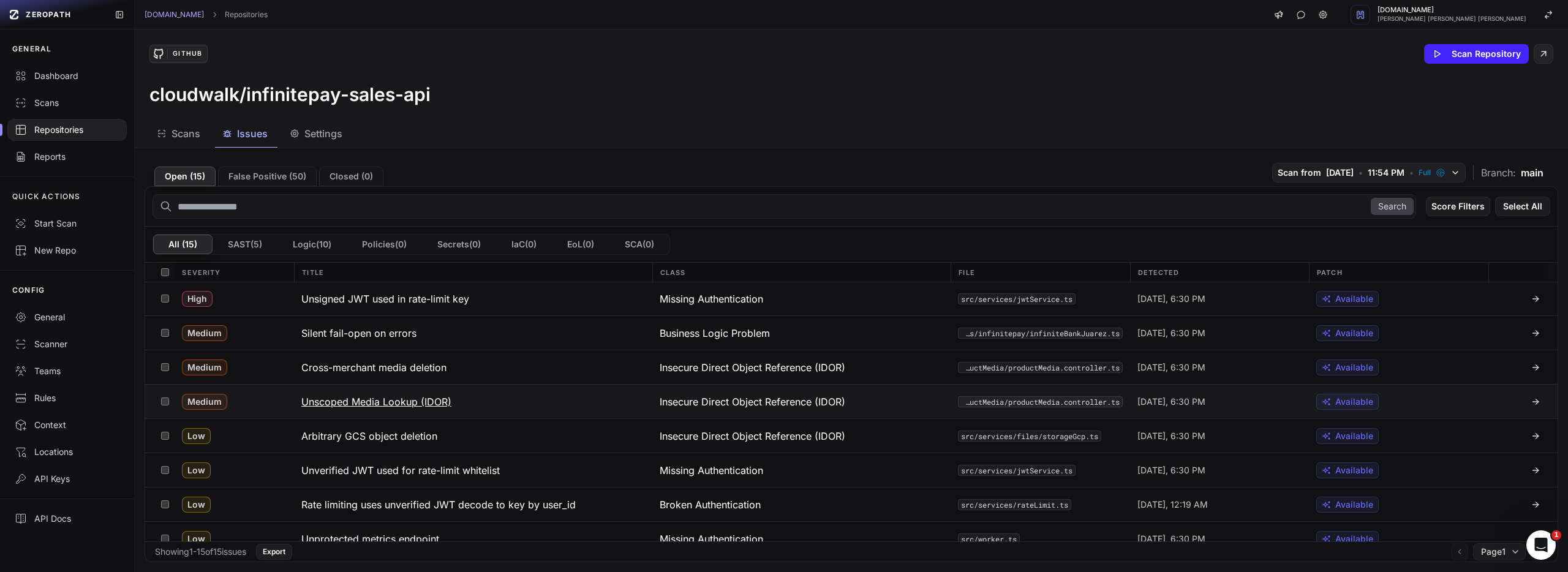
click at [420, 405] on h3 "Unscoped Media Lookup (IDOR)" at bounding box center [376, 402] width 150 height 15
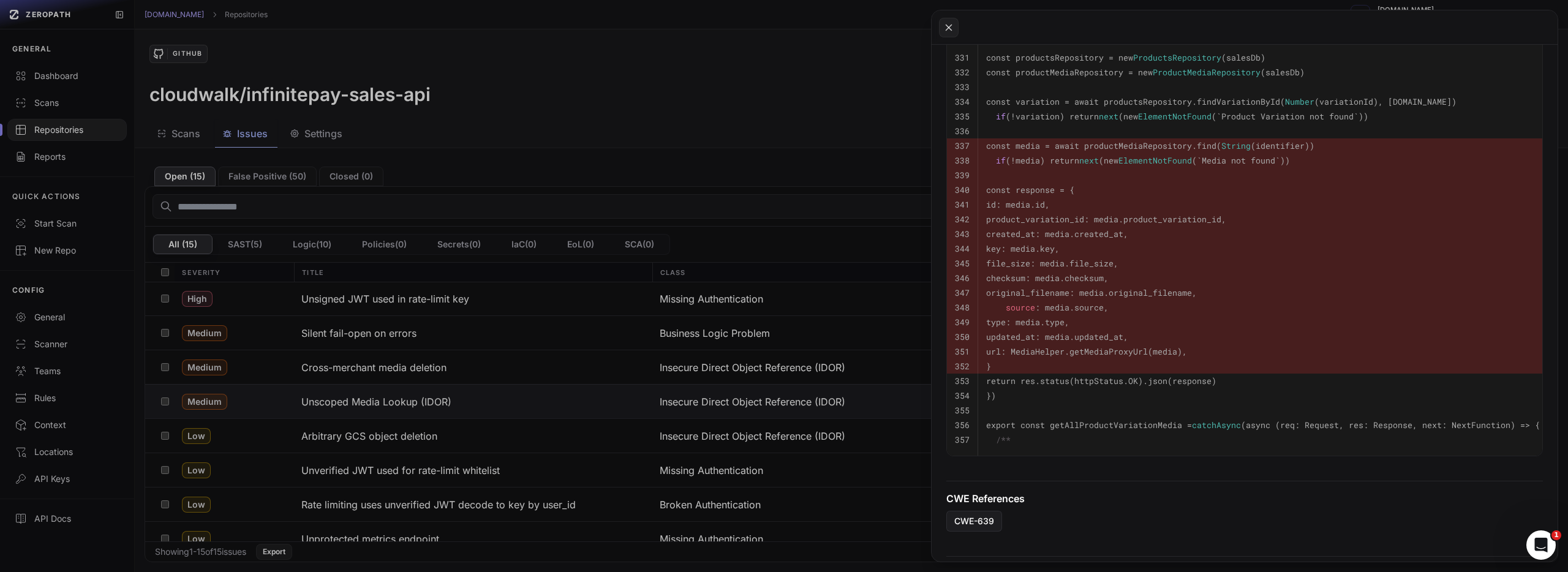
scroll to position [682, 0]
click at [574, 418] on button at bounding box center [784, 286] width 1568 height 572
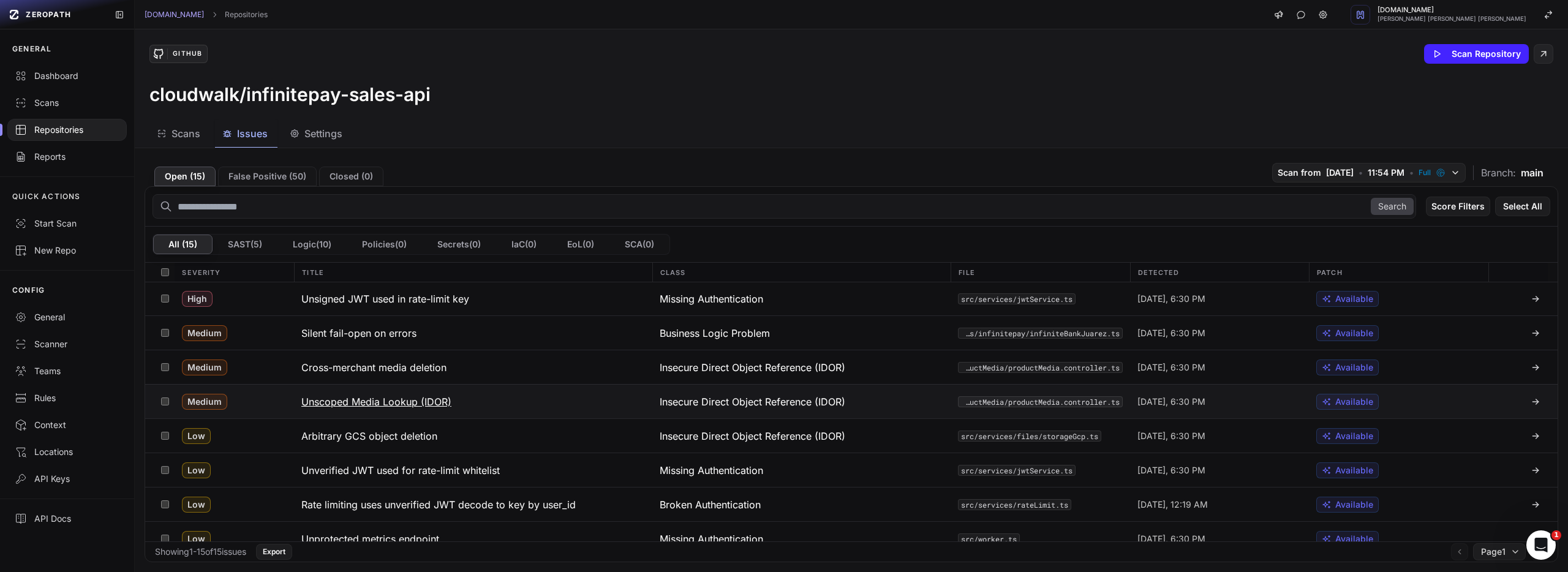
click at [441, 403] on h3 "Unscoped Media Lookup (IDOR)" at bounding box center [376, 402] width 150 height 15
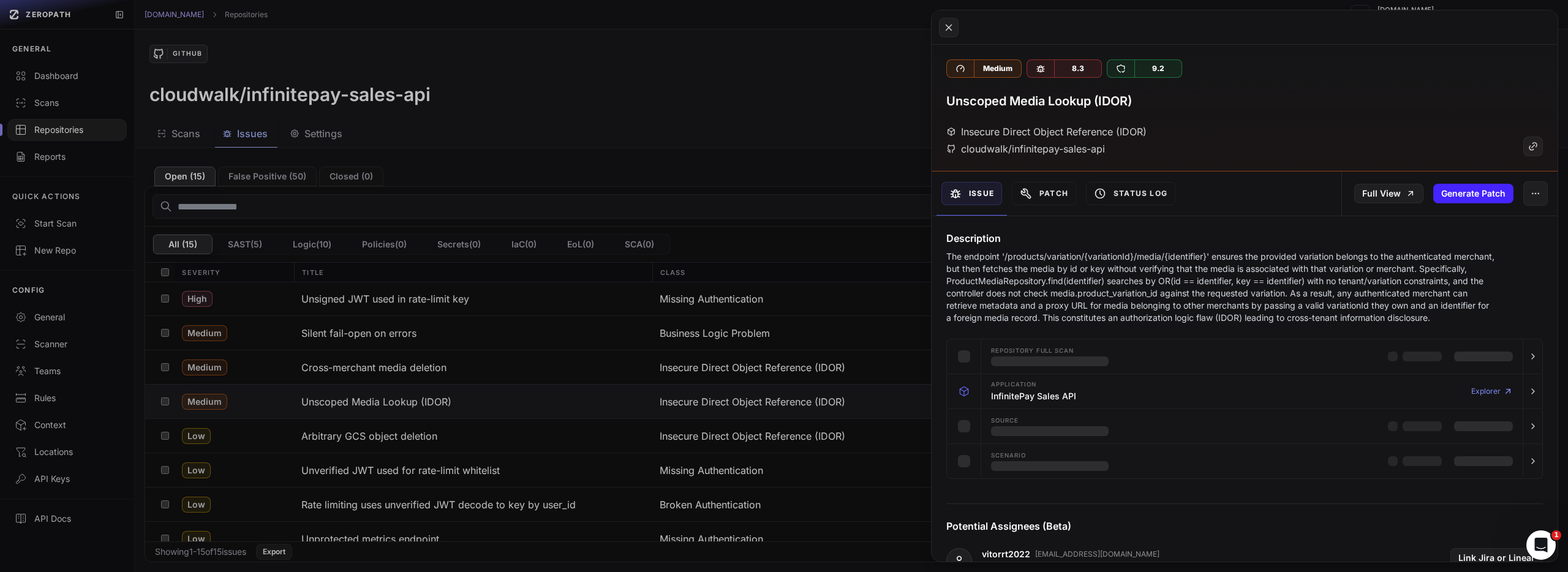
click at [498, 397] on button at bounding box center [784, 286] width 1568 height 572
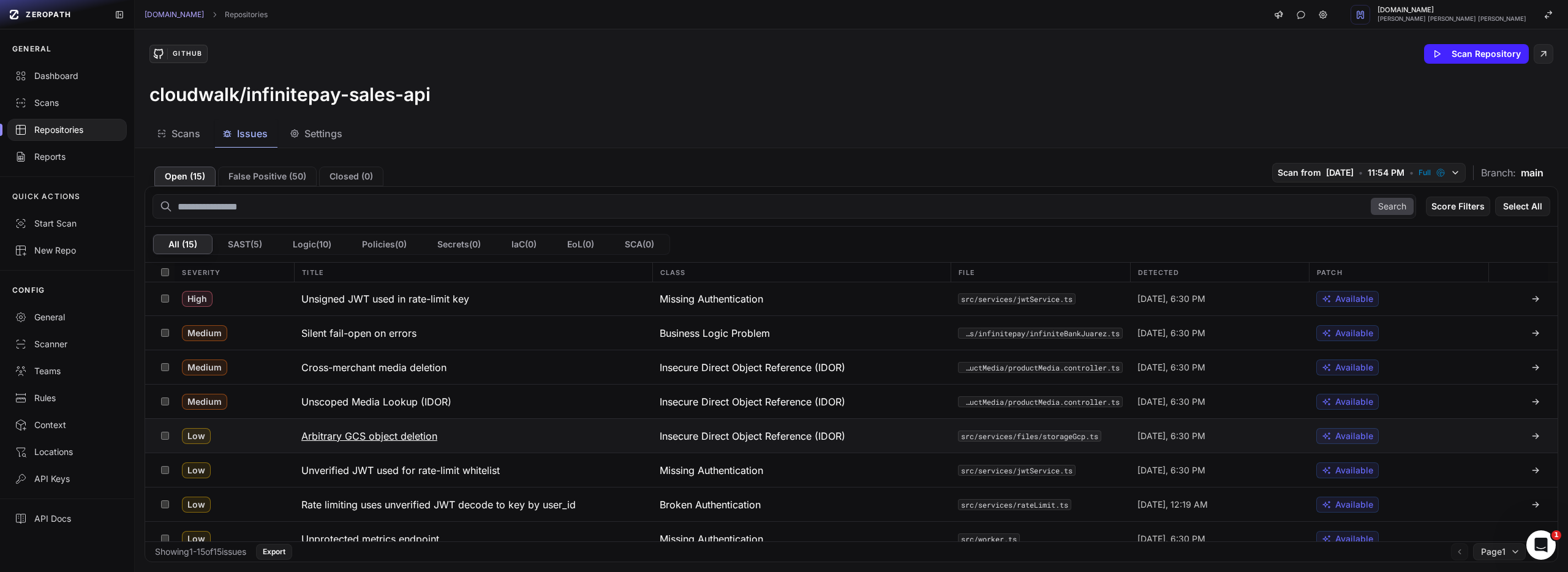
click at [416, 433] on h3 "Arbitrary GCS object deletion" at bounding box center [369, 436] width 136 height 15
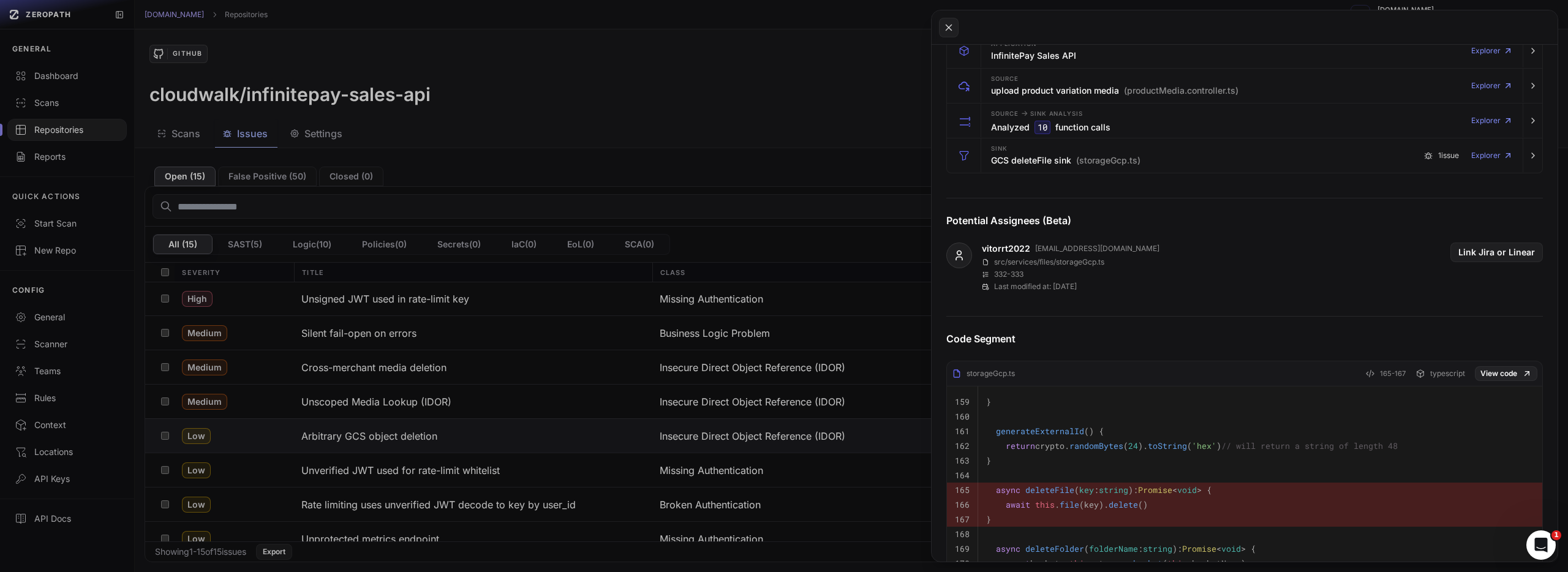
scroll to position [323, 0]
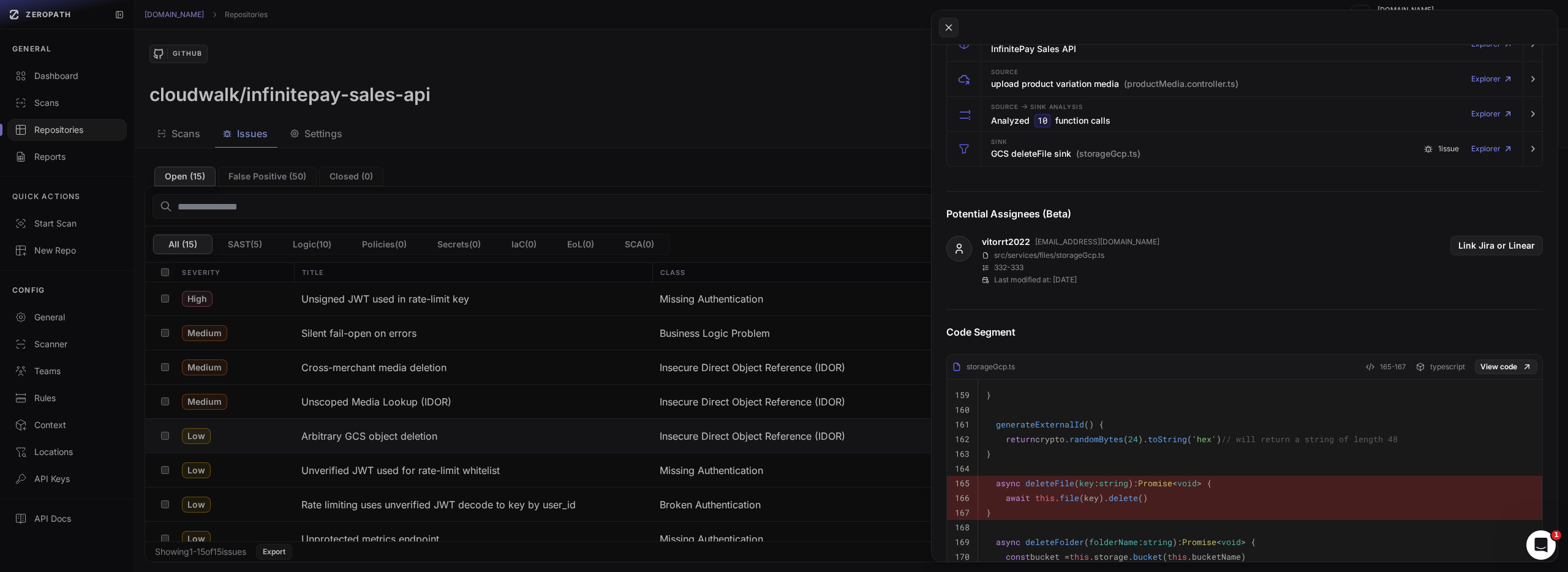
click at [765, 464] on button at bounding box center [784, 286] width 1568 height 572
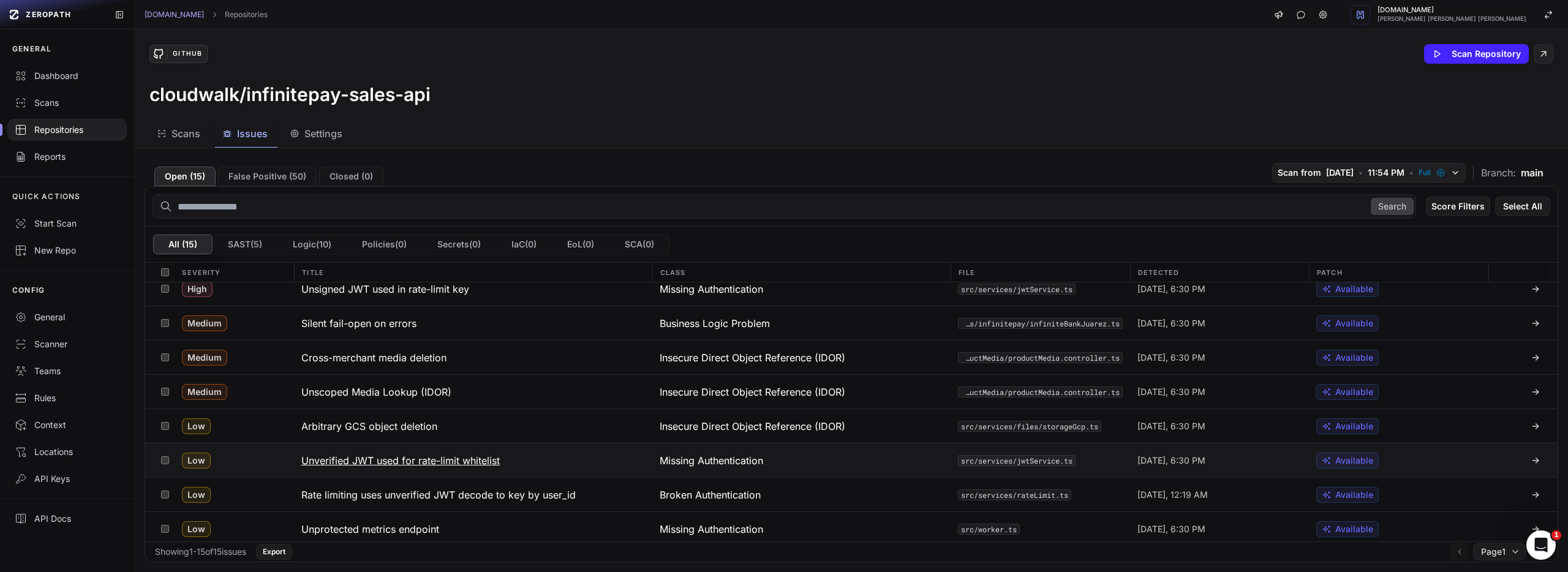
scroll to position [256, 0]
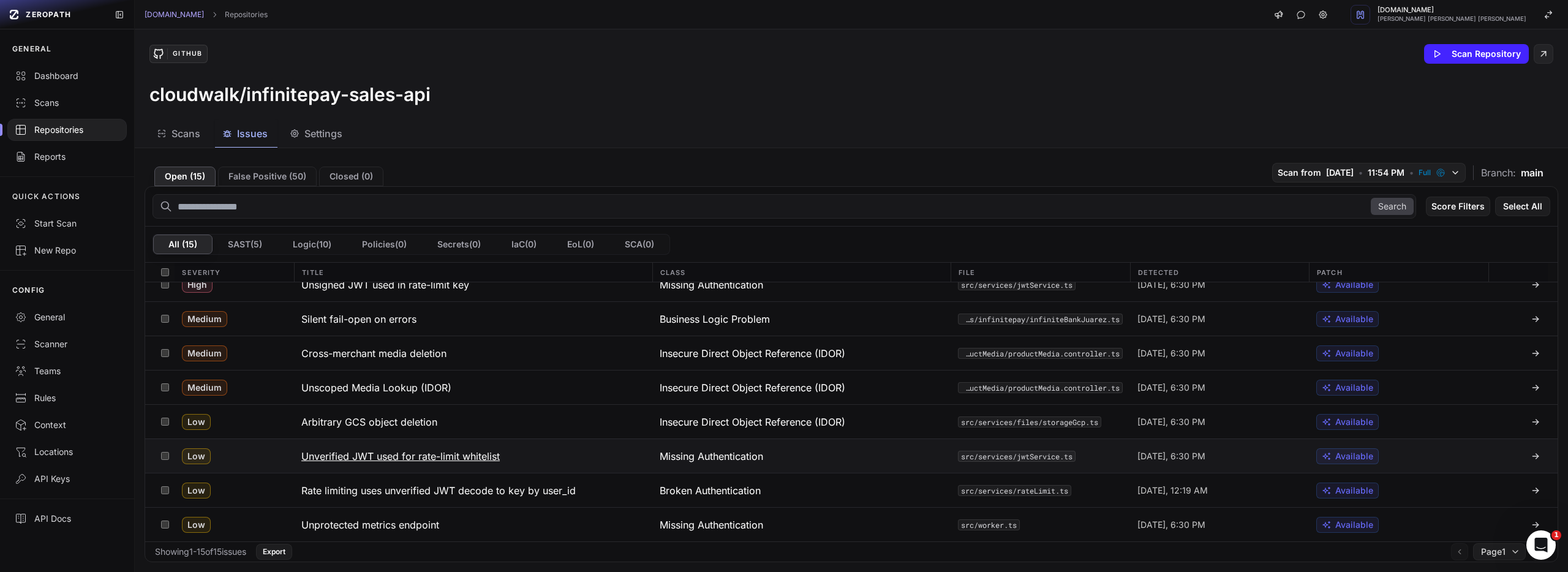
click at [524, 454] on button "Unverified JWT used for rate-limit whitelist" at bounding box center [473, 456] width 359 height 34
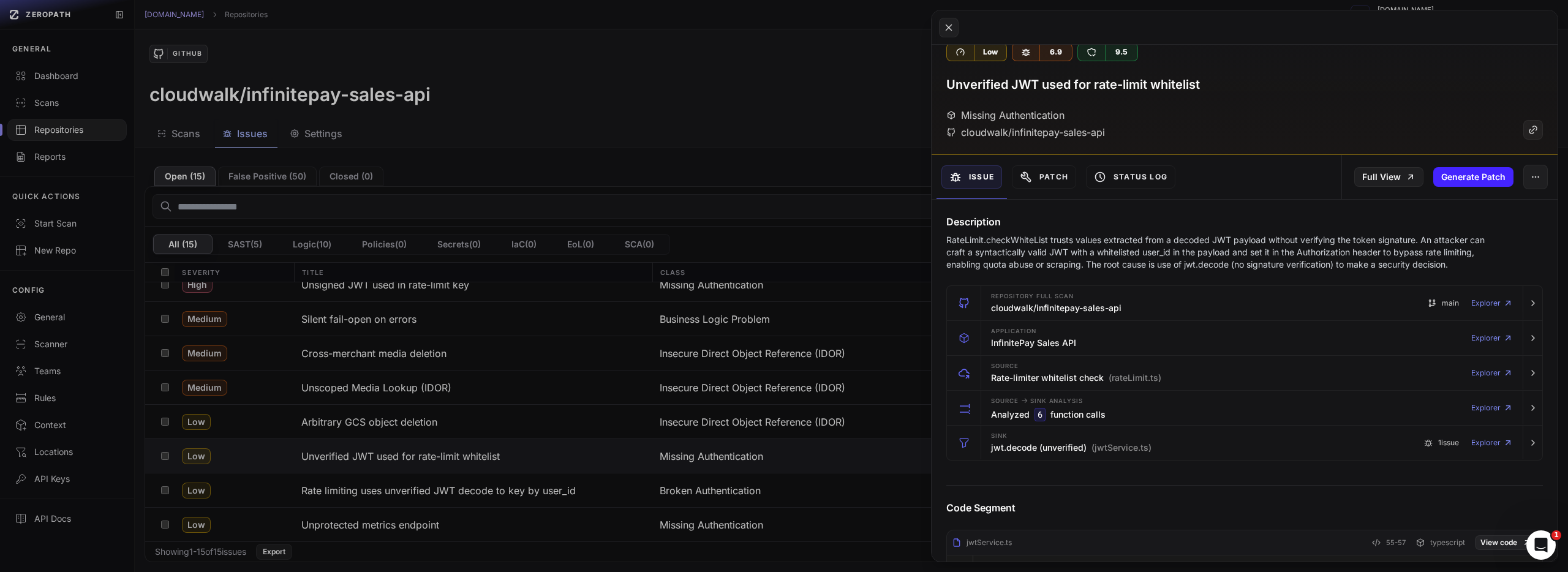
scroll to position [380, 0]
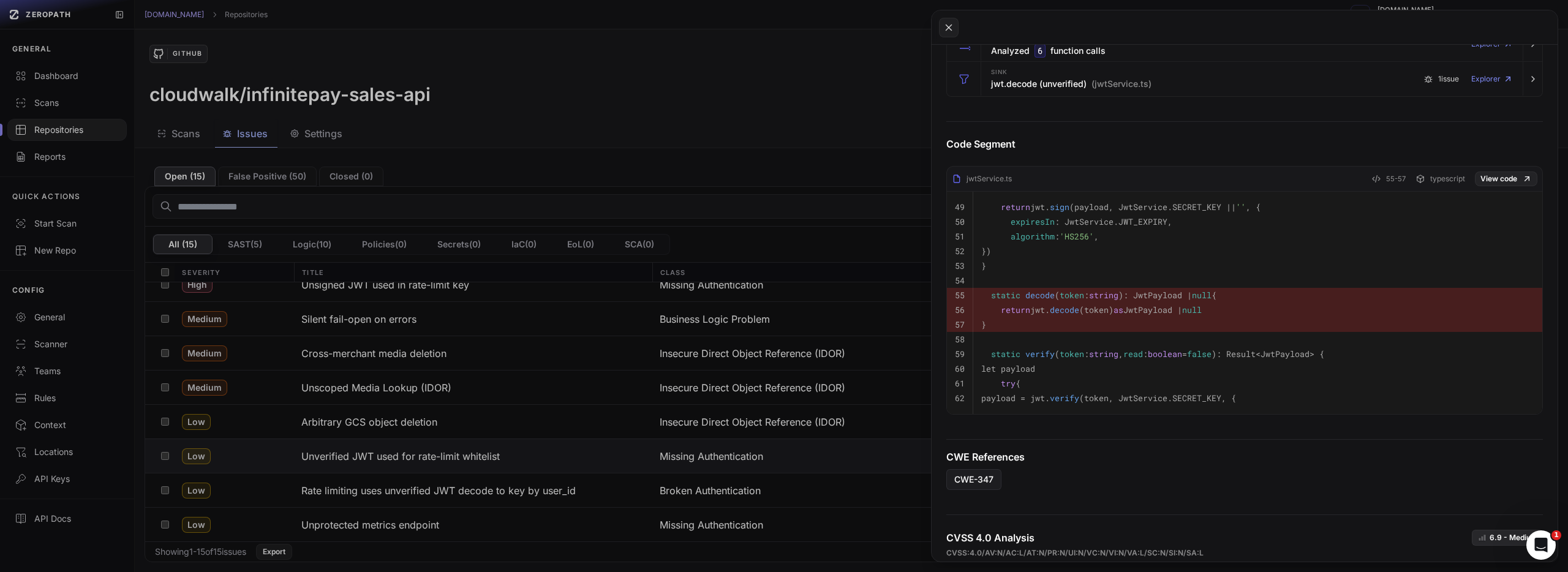
click at [840, 476] on button at bounding box center [784, 286] width 1568 height 572
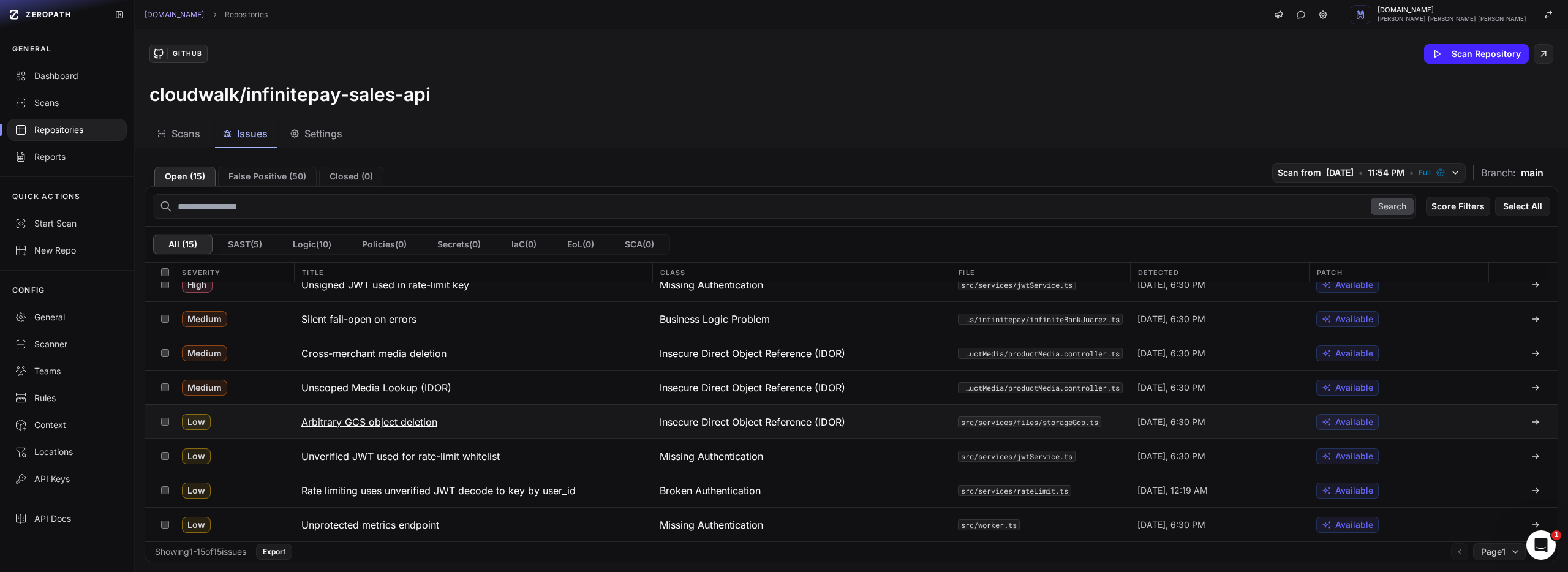
click at [517, 424] on button "Arbitrary GCS object deletion" at bounding box center [473, 421] width 359 height 34
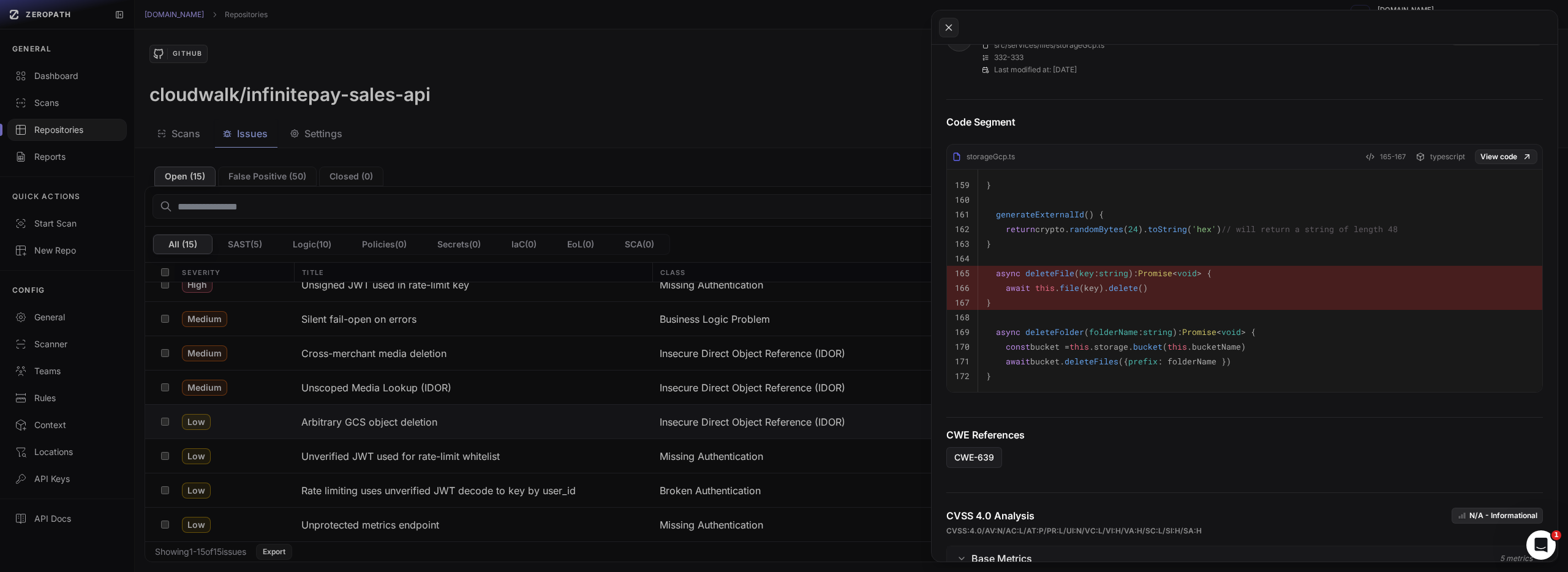
scroll to position [533, 0]
click at [530, 400] on button at bounding box center [784, 286] width 1568 height 572
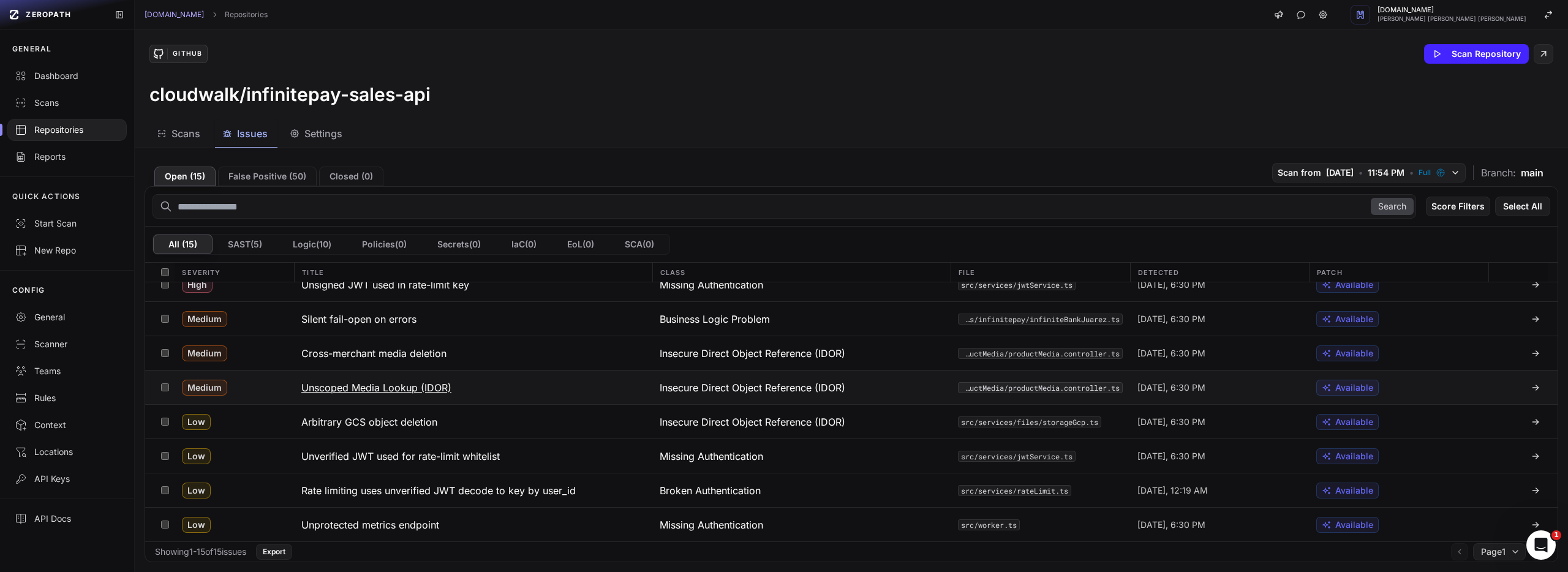
click at [534, 393] on button "Unscoped Media Lookup (IDOR)" at bounding box center [473, 388] width 359 height 34
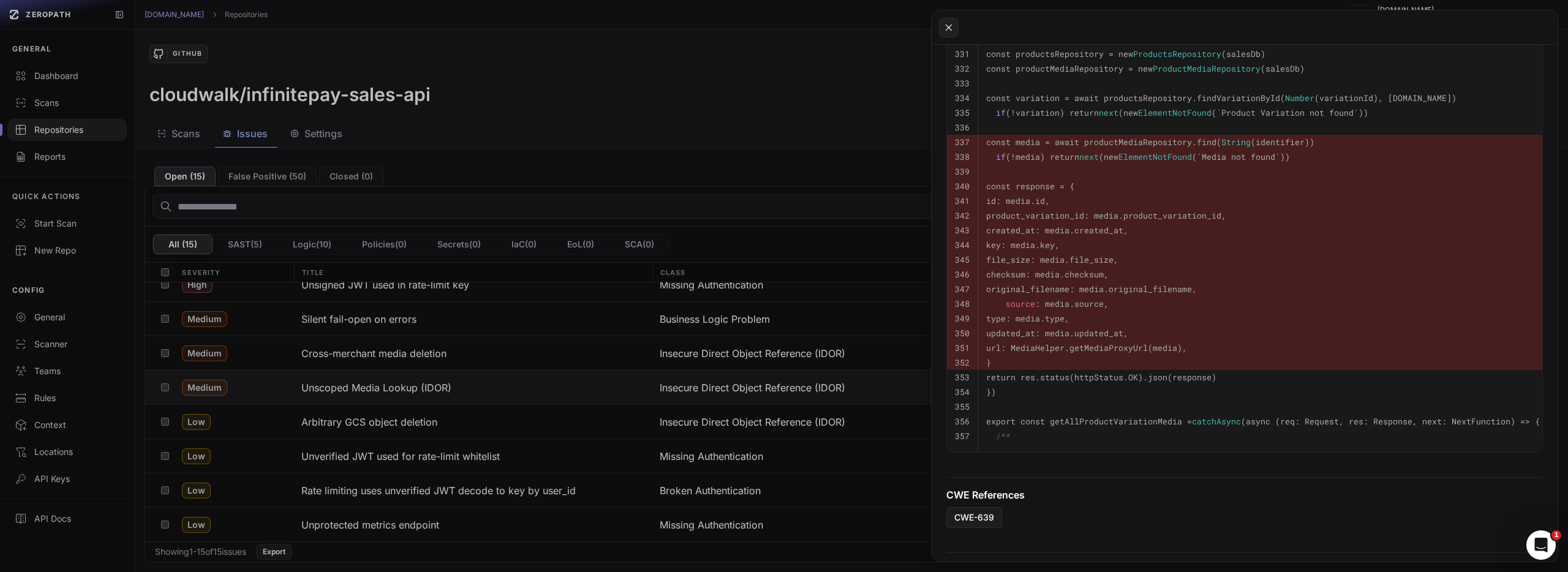
scroll to position [691, 0]
click at [775, 418] on button at bounding box center [784, 286] width 1568 height 572
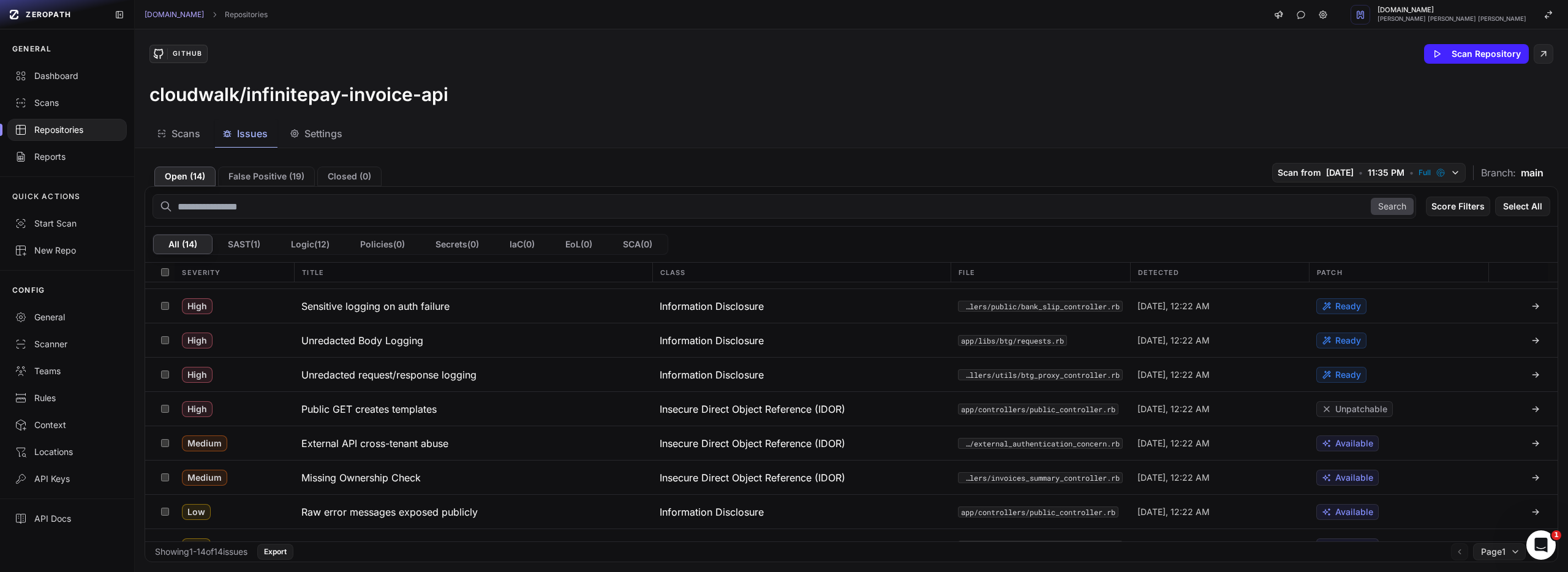
scroll to position [221, 0]
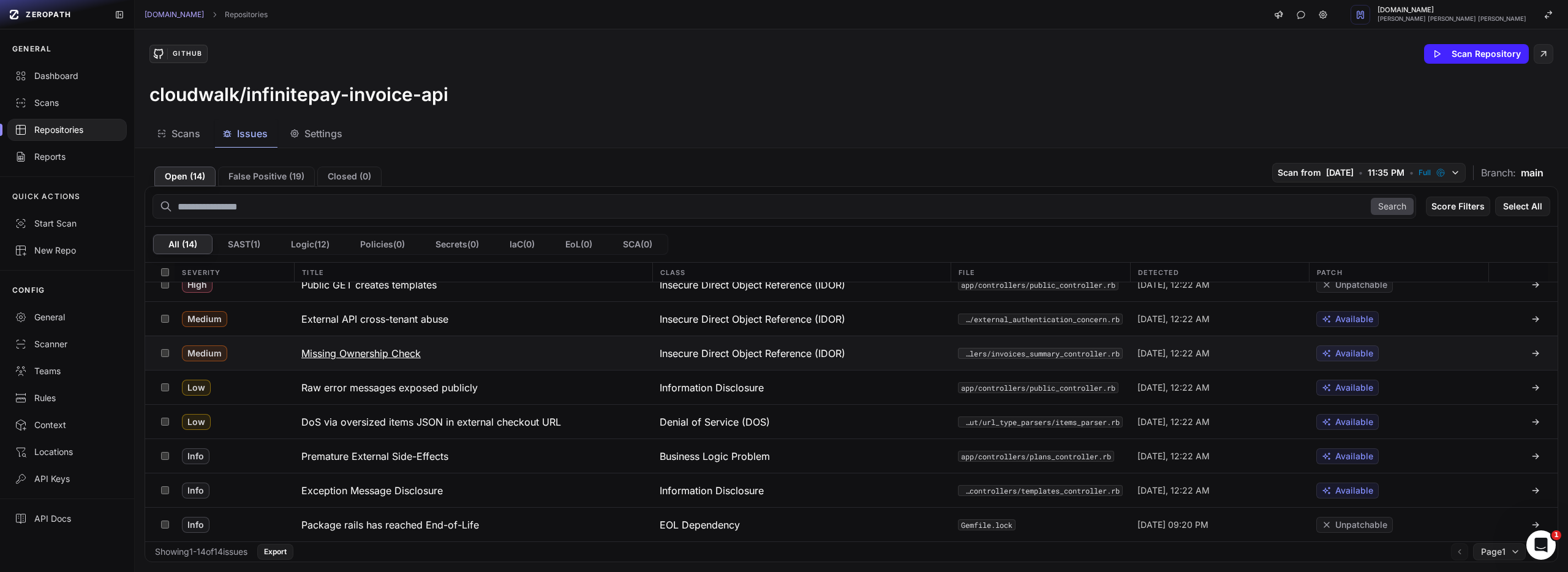
click at [426, 356] on button "Missing Ownership Check" at bounding box center [473, 353] width 359 height 34
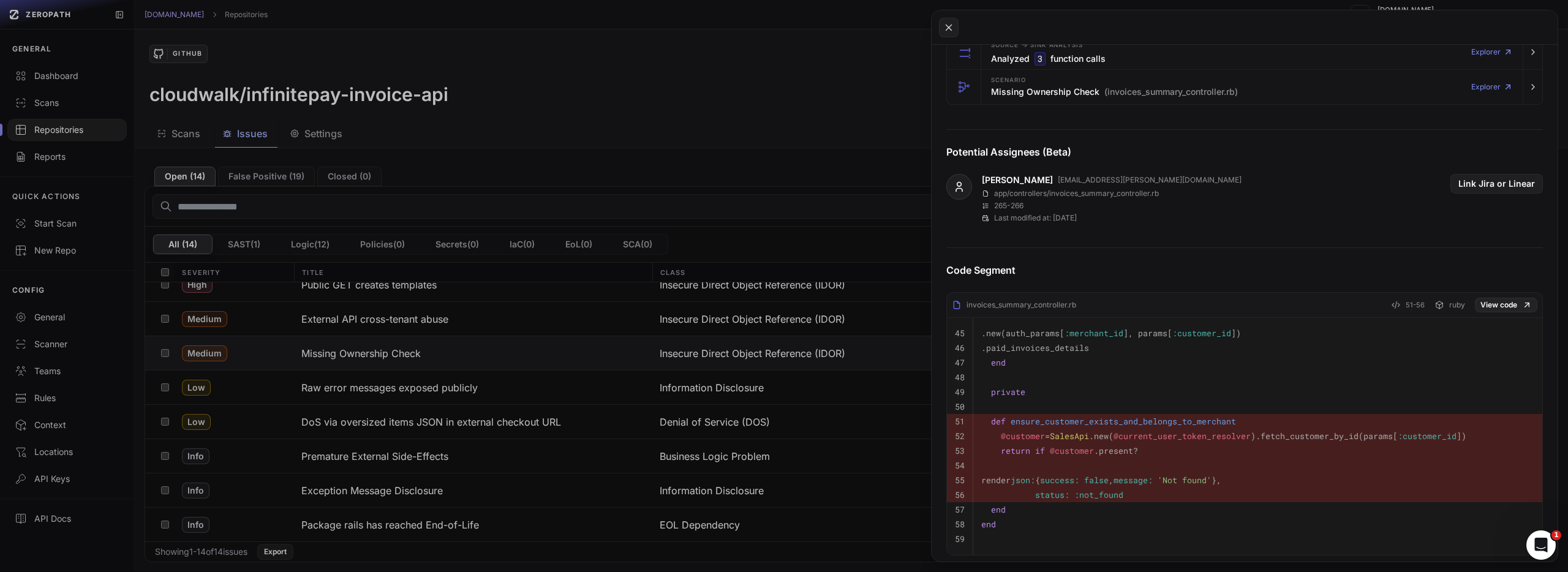
scroll to position [491, 0]
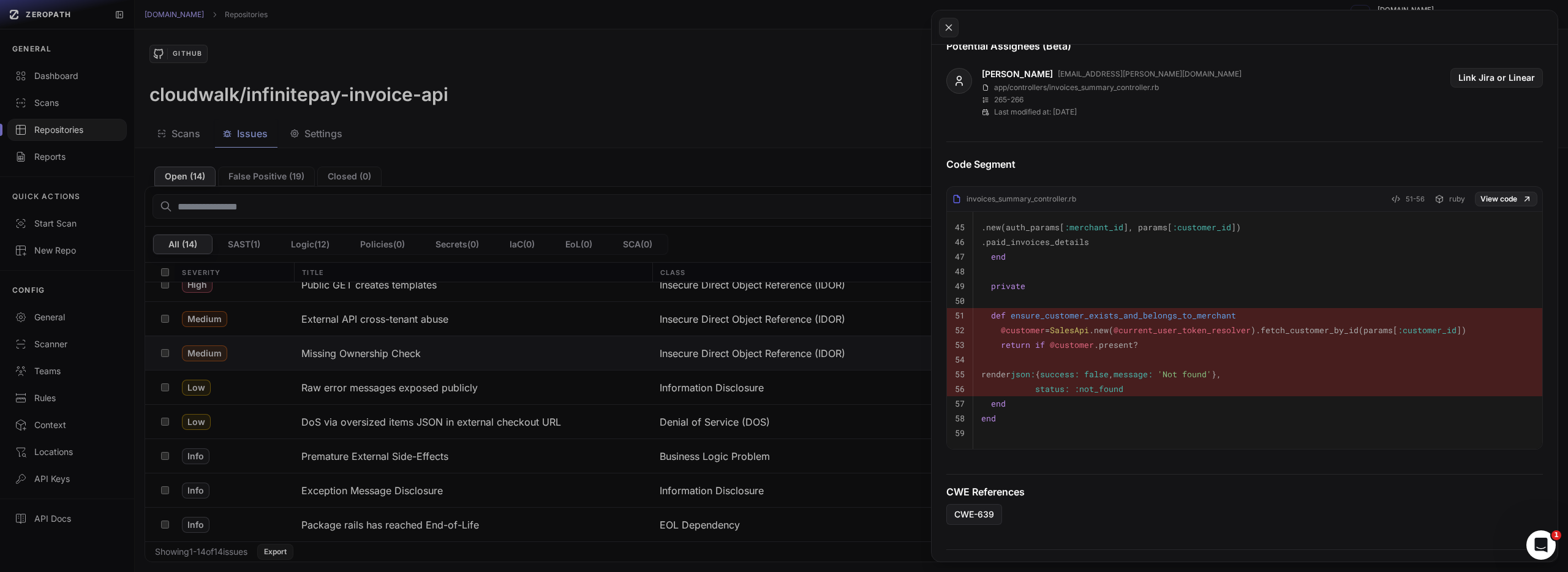
click at [1336, 417] on pre "end" at bounding box center [1257, 418] width 553 height 15
